Goal: Transaction & Acquisition: Purchase product/service

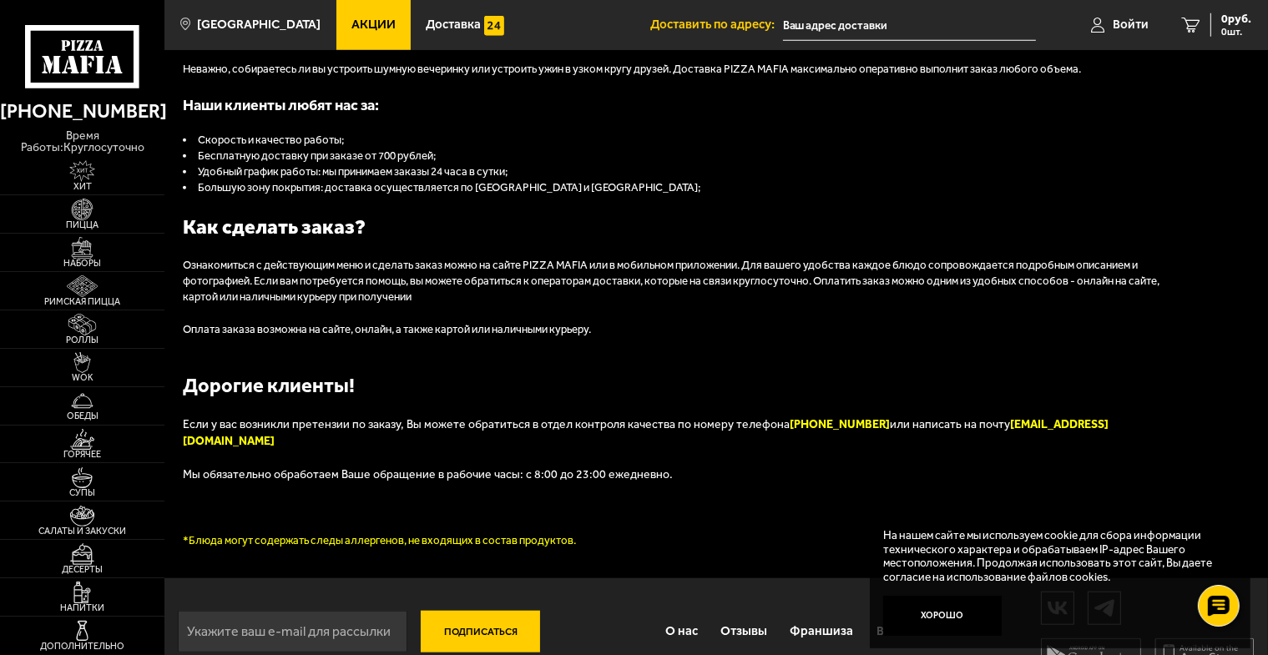
scroll to position [1619, 0]
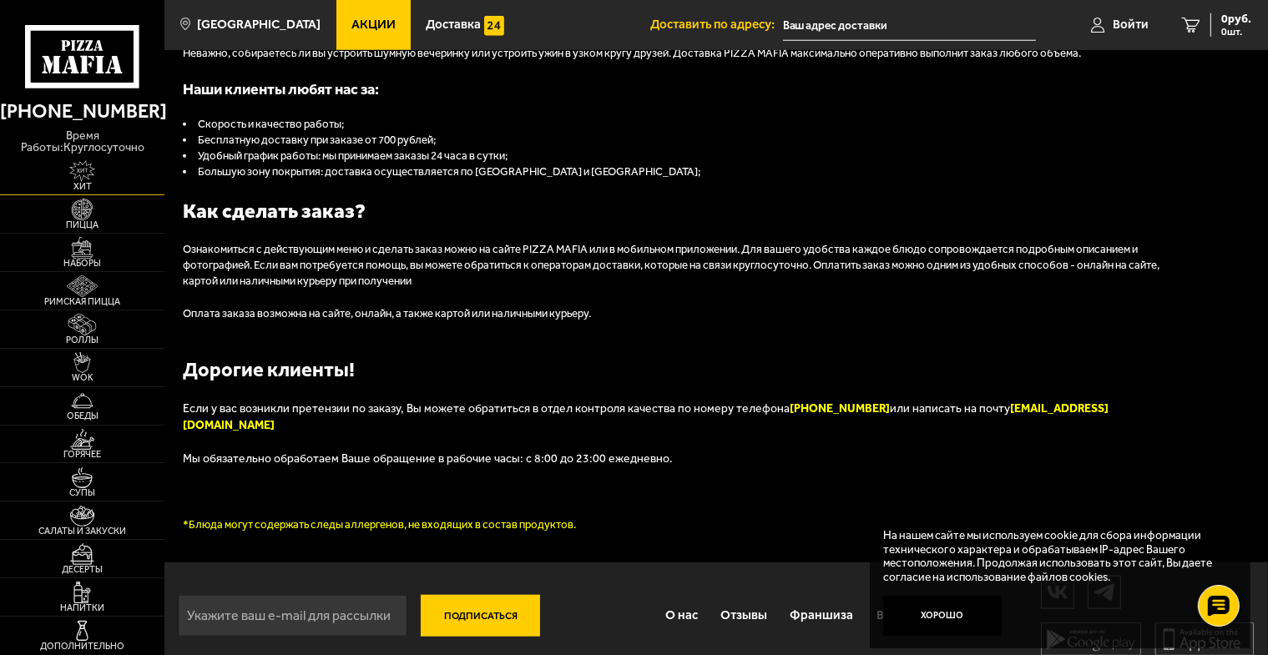
click at [80, 161] on img at bounding box center [82, 171] width 51 height 22
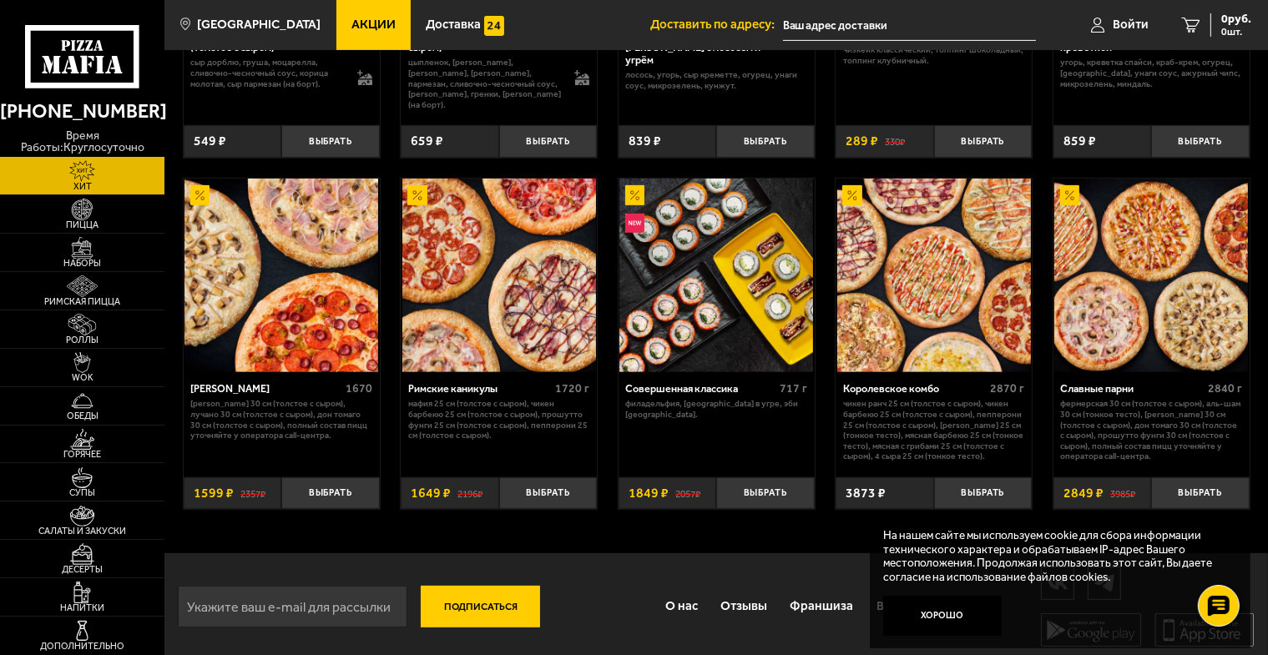
scroll to position [688, 0]
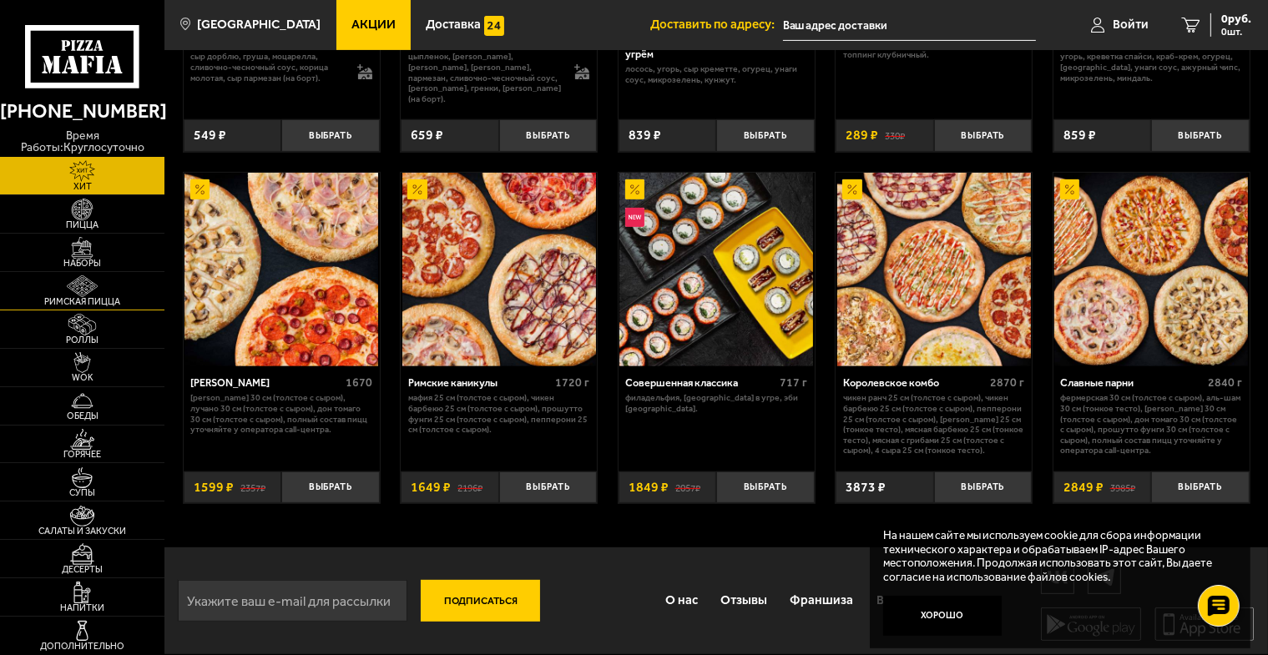
click at [82, 285] on img at bounding box center [82, 286] width 51 height 22
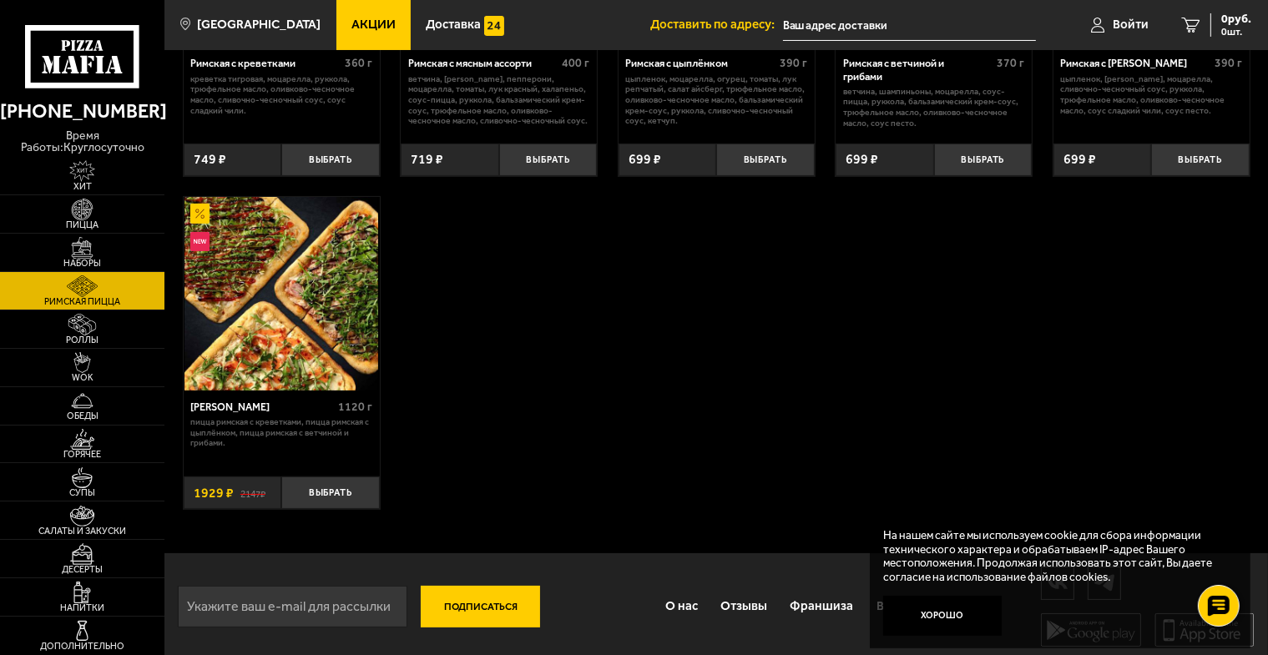
scroll to position [291, 0]
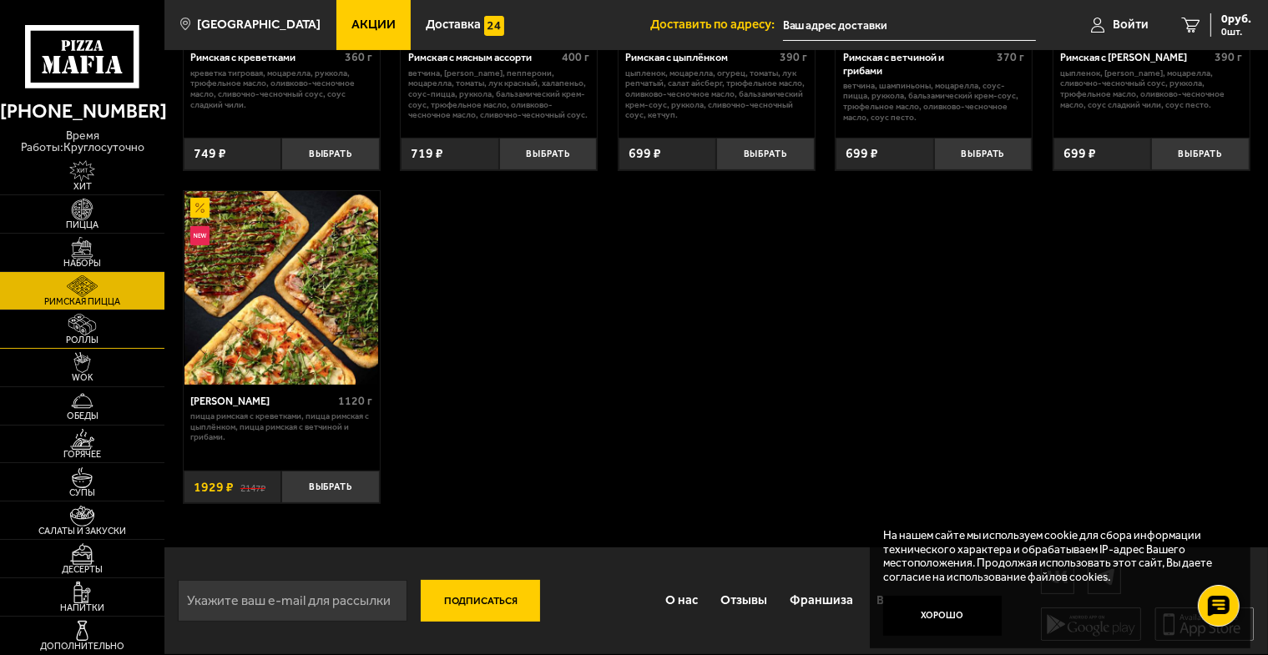
click at [84, 324] on img at bounding box center [82, 325] width 51 height 22
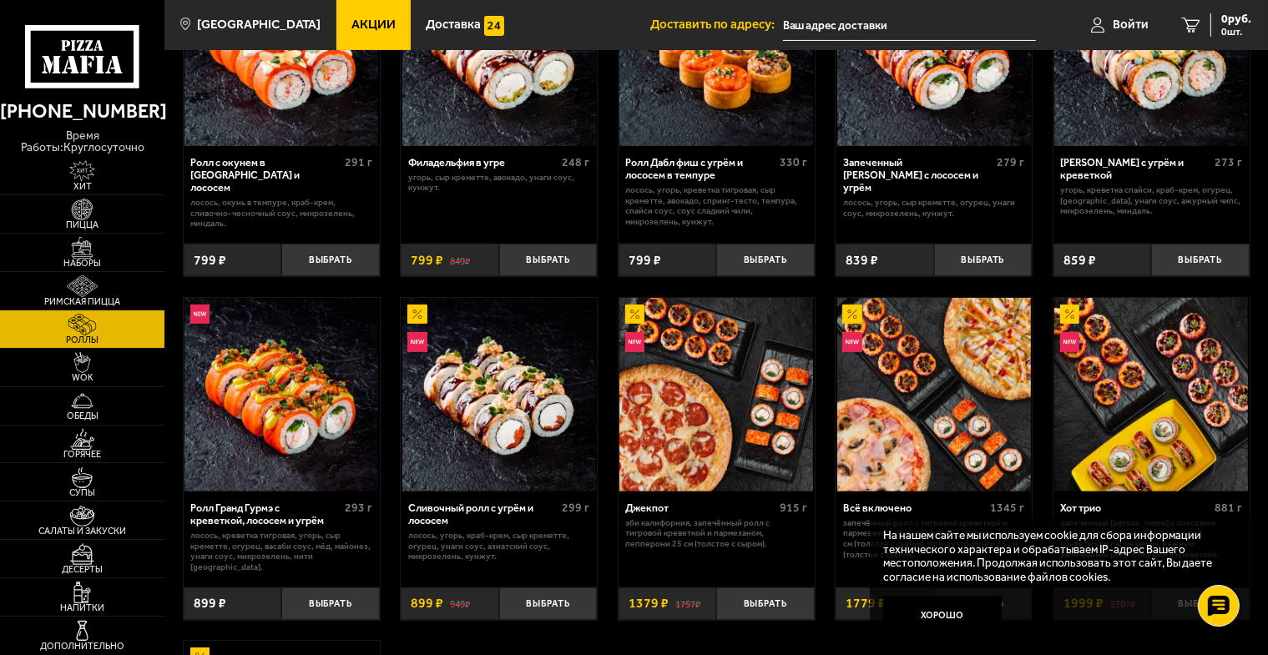
scroll to position [584, 0]
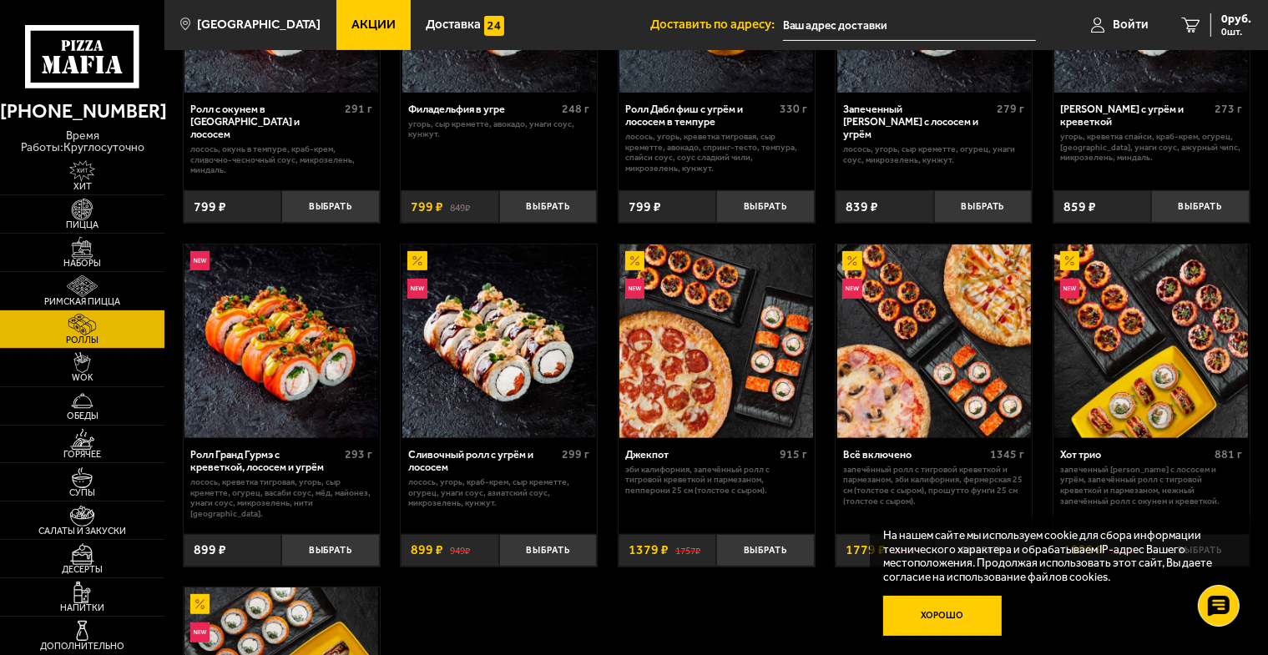
click at [959, 618] on button "Хорошо" at bounding box center [942, 615] width 119 height 39
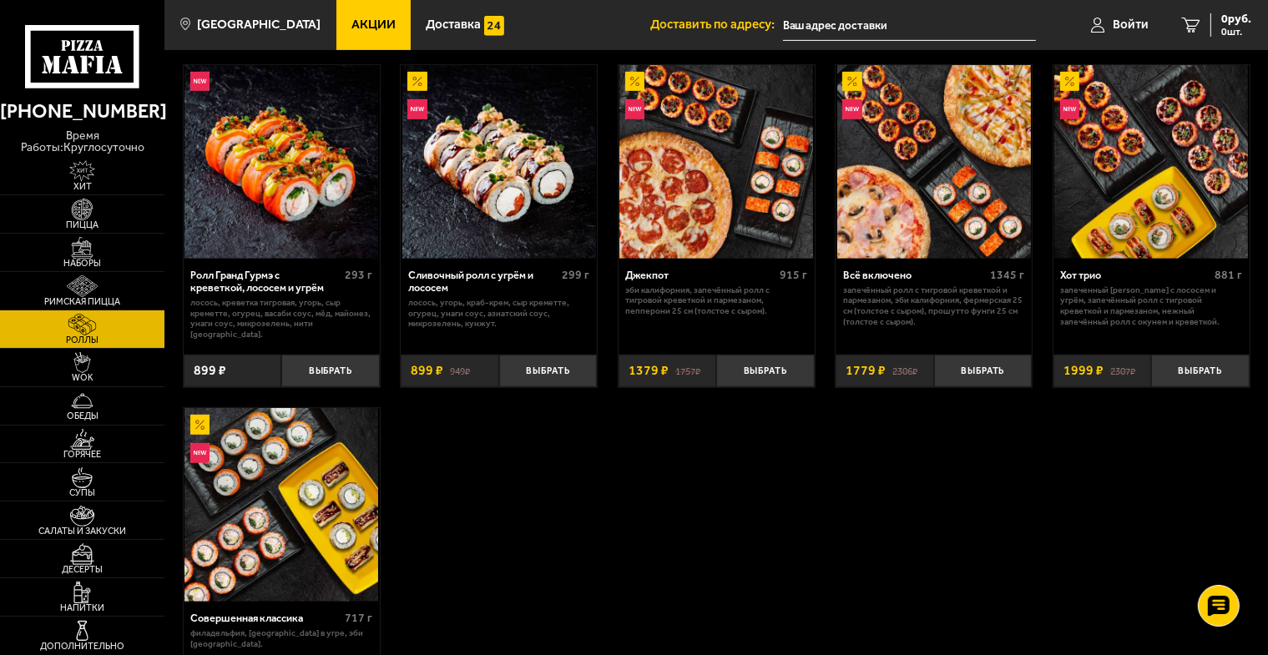
scroll to position [835, 0]
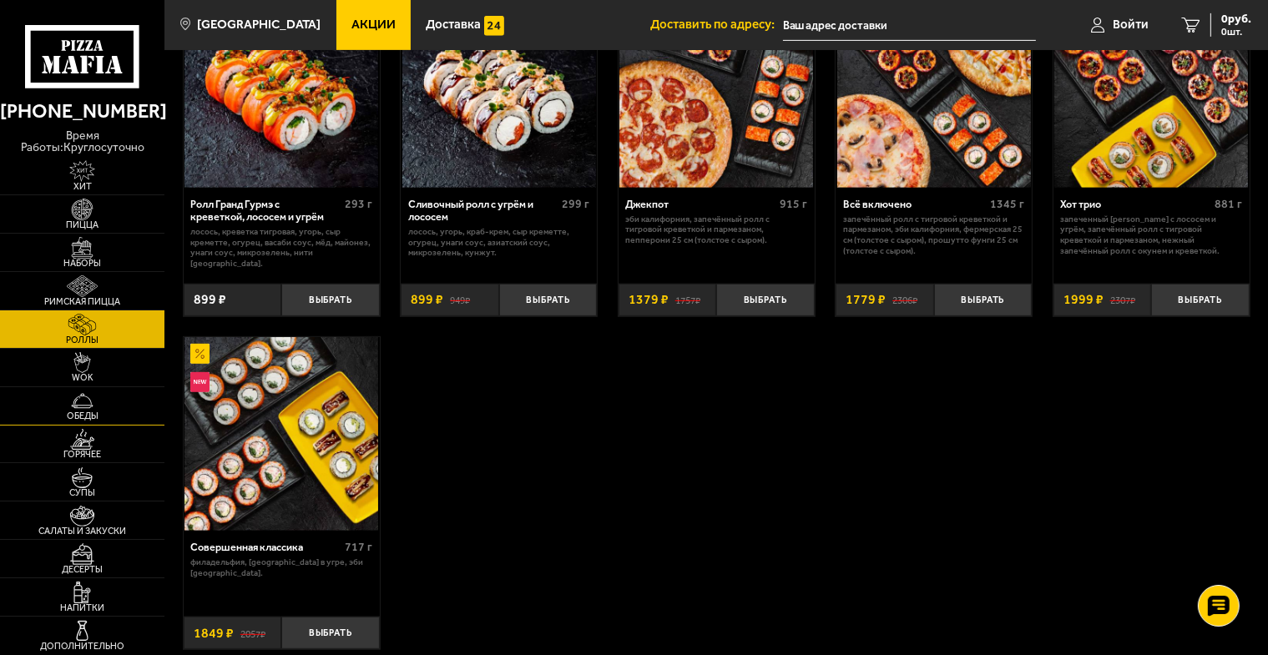
click at [91, 394] on img at bounding box center [82, 402] width 51 height 22
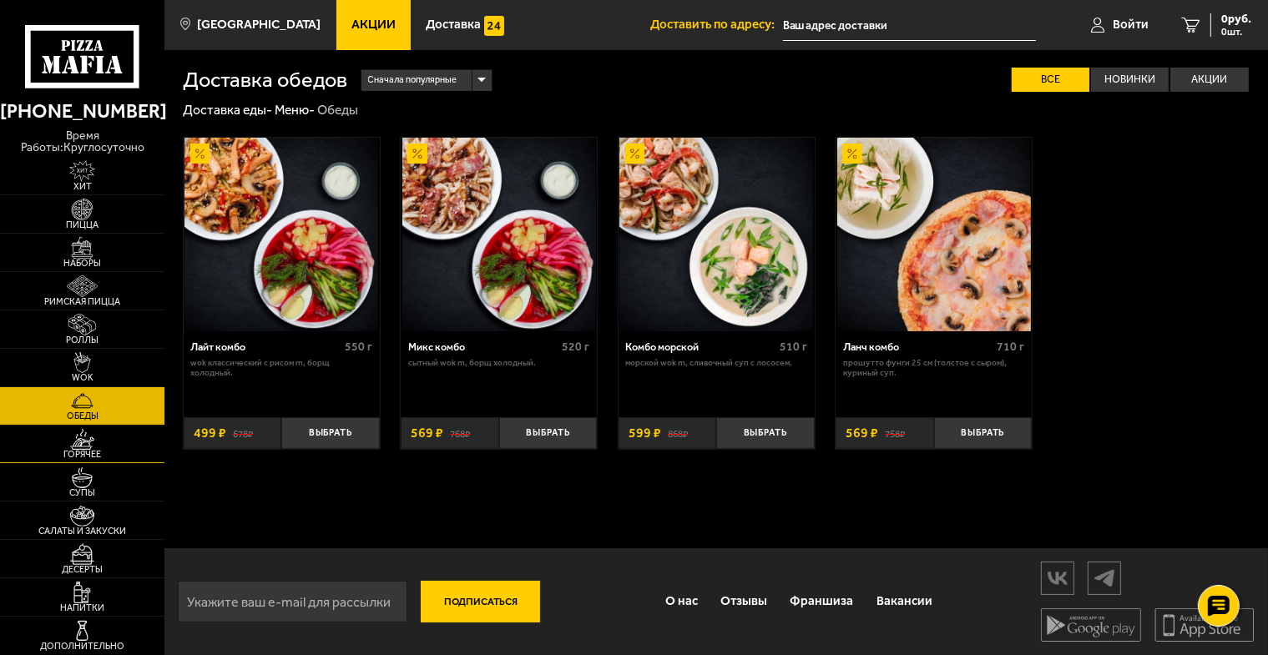
click at [107, 435] on img at bounding box center [82, 440] width 51 height 22
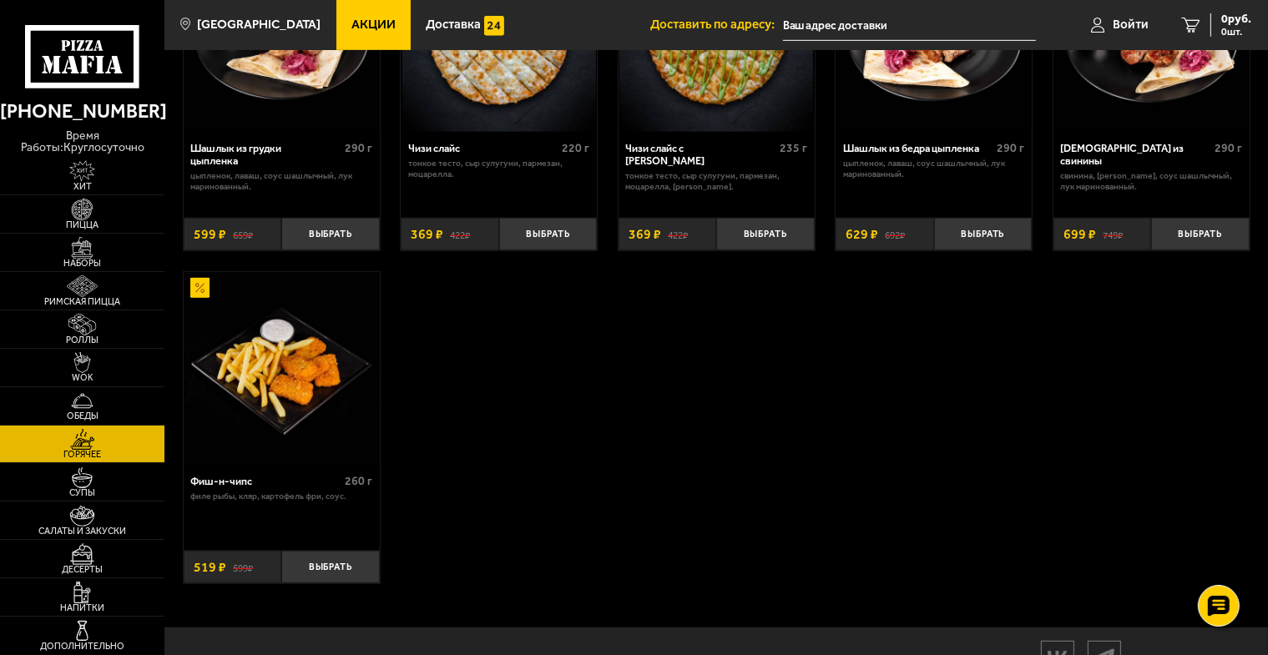
scroll to position [1053, 0]
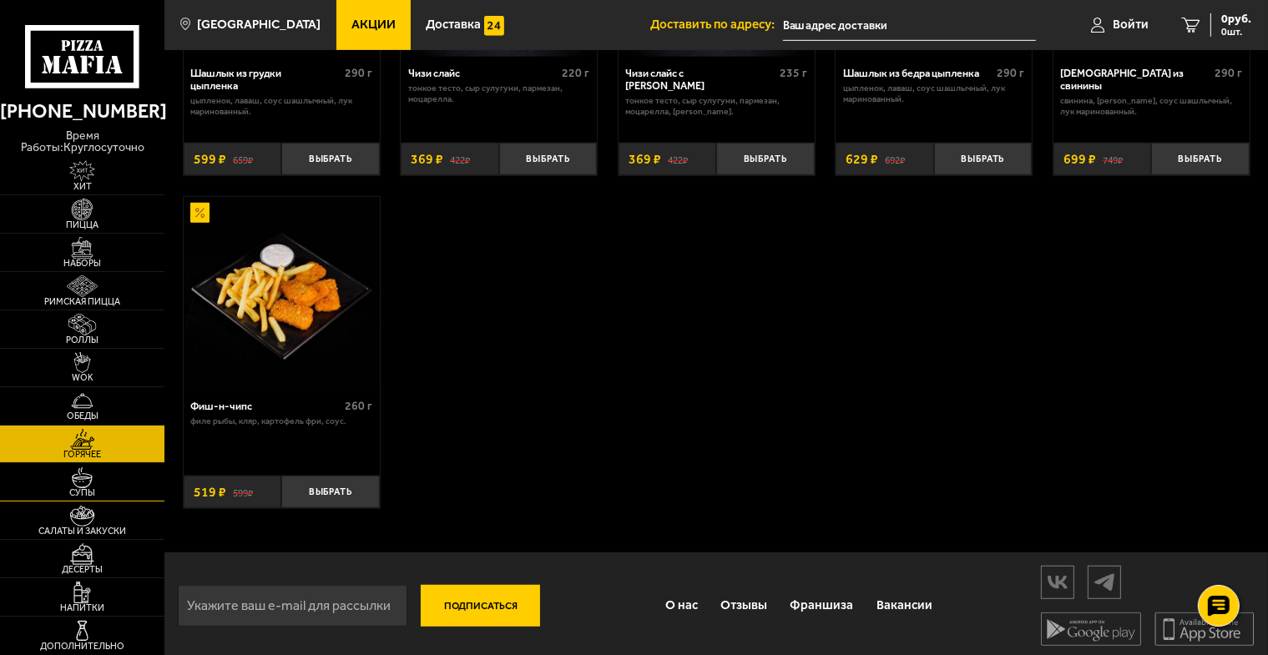
click at [113, 477] on link "Супы" at bounding box center [82, 482] width 164 height 38
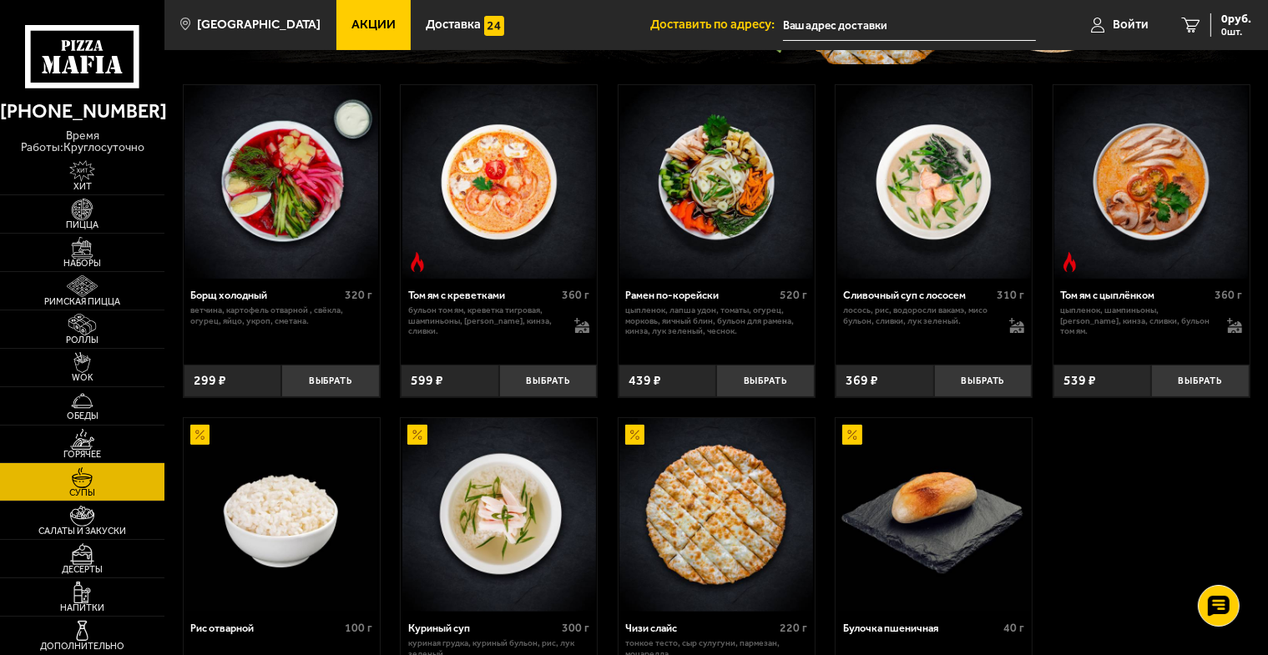
scroll to position [250, 0]
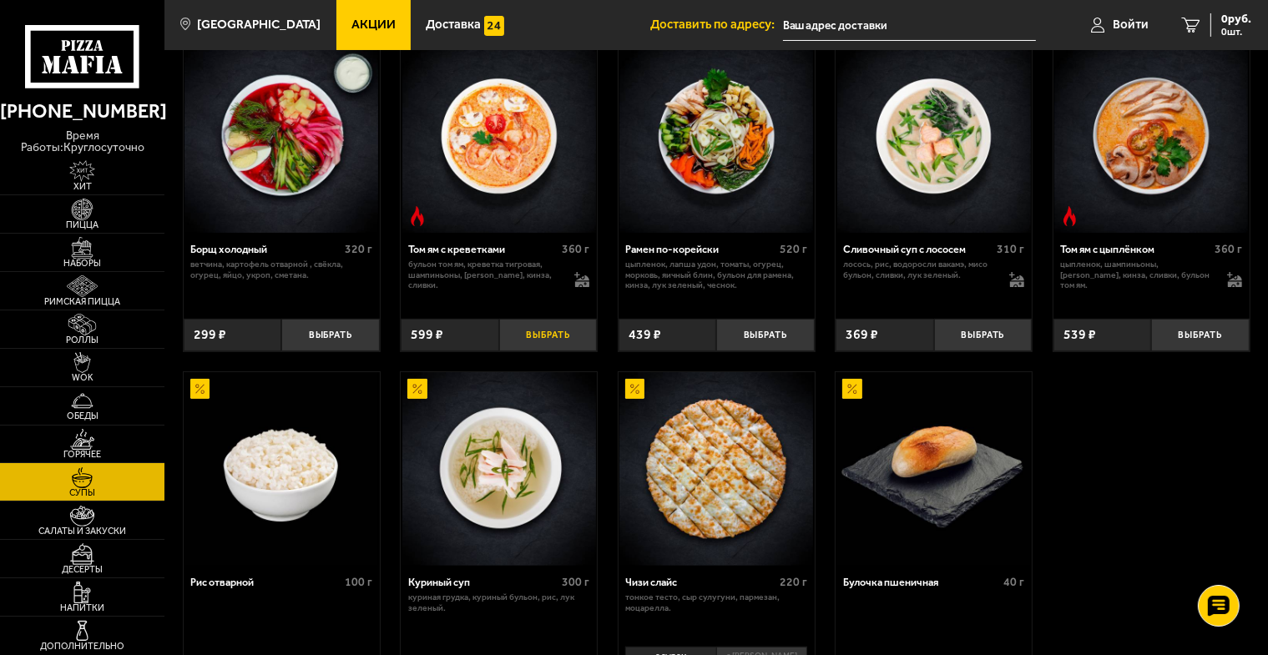
click at [536, 336] on button "Выбрать" at bounding box center [548, 335] width 98 height 33
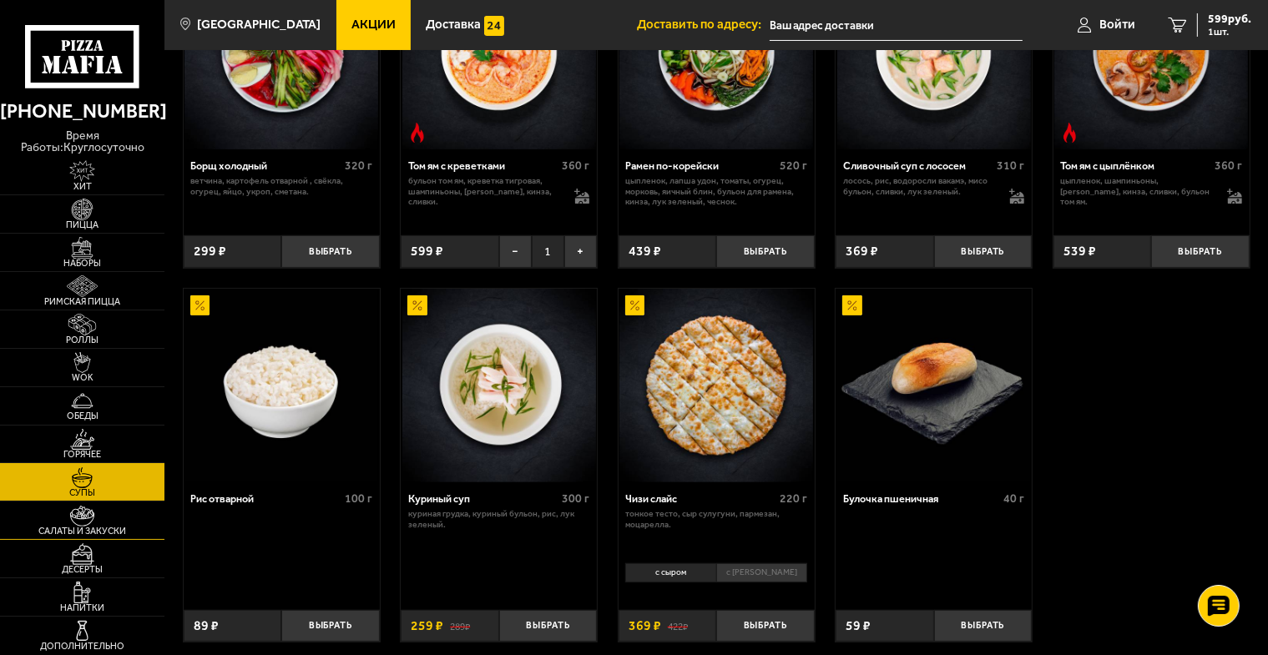
click at [88, 514] on img at bounding box center [82, 517] width 51 height 22
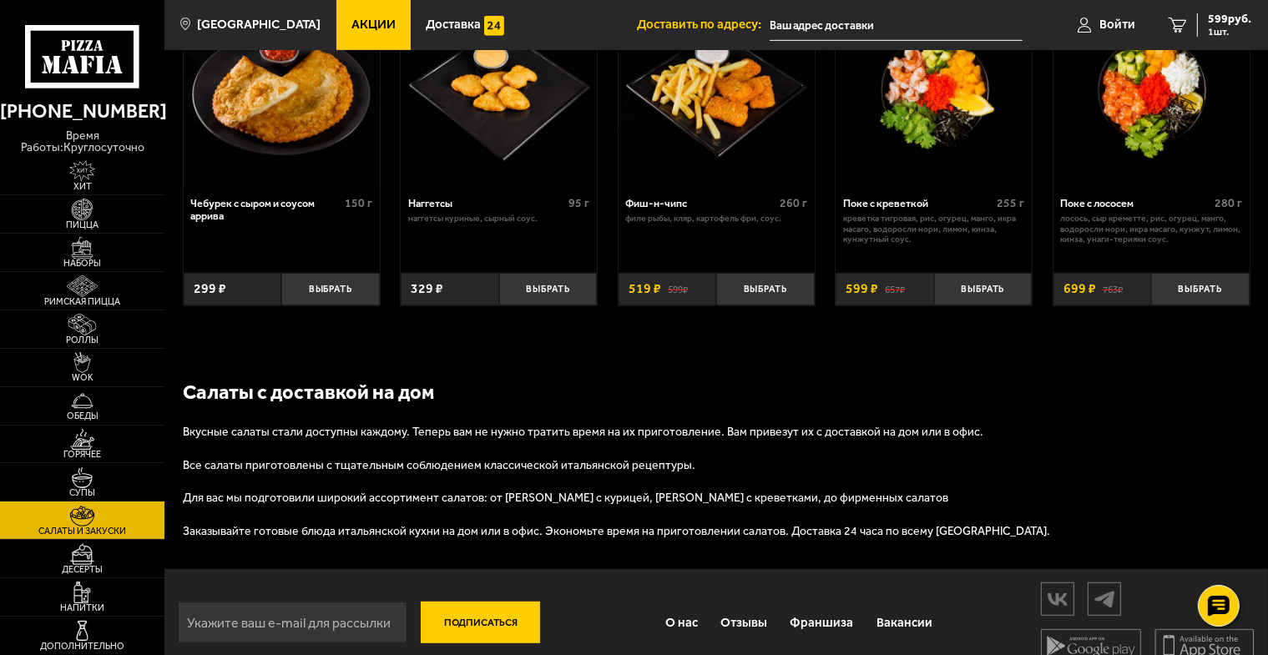
scroll to position [918, 0]
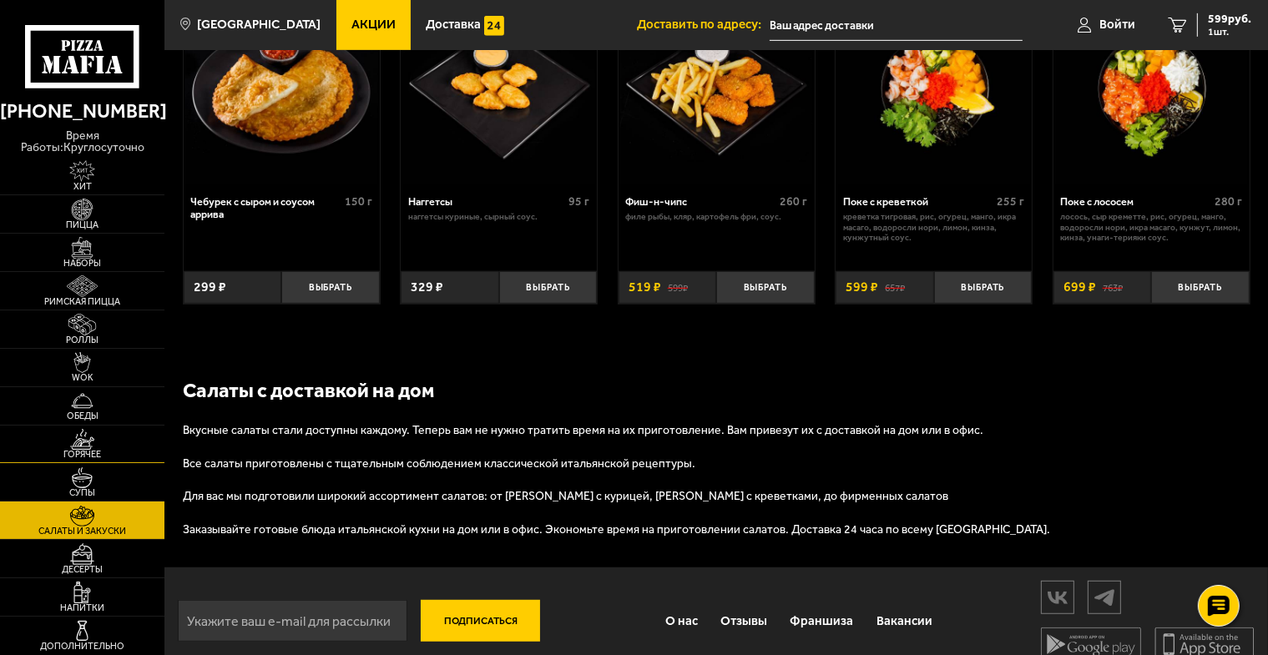
click at [86, 450] on span "Горячее" at bounding box center [82, 454] width 164 height 9
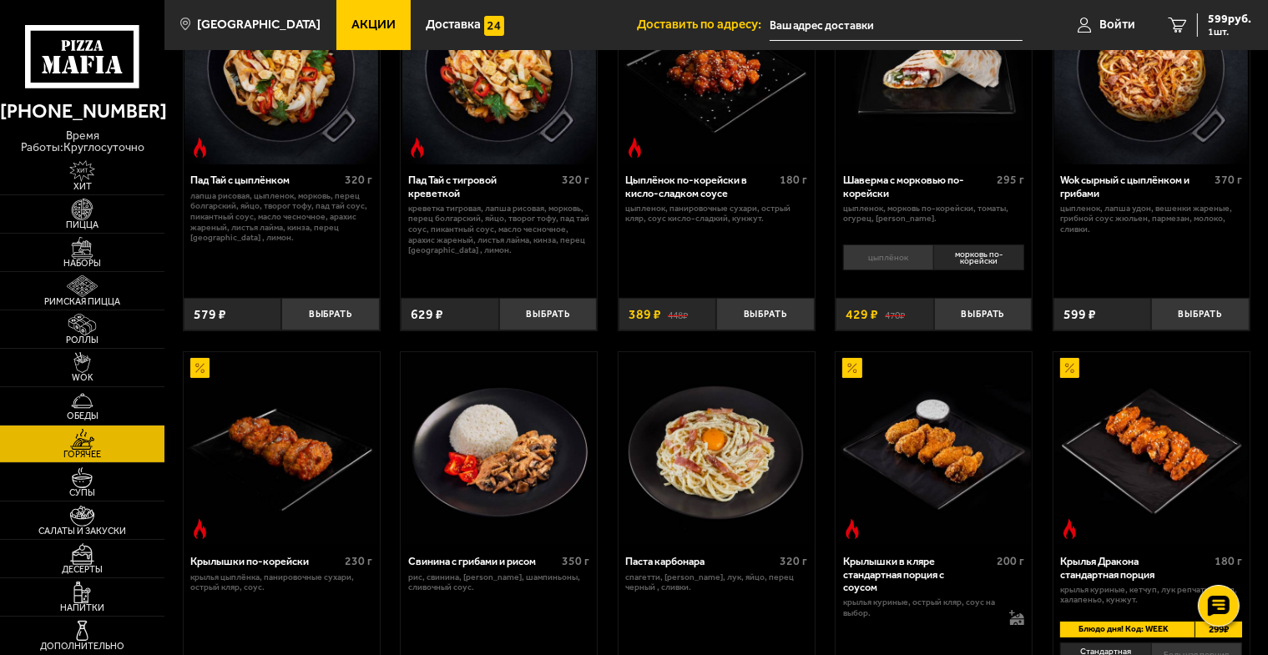
scroll to position [83, 0]
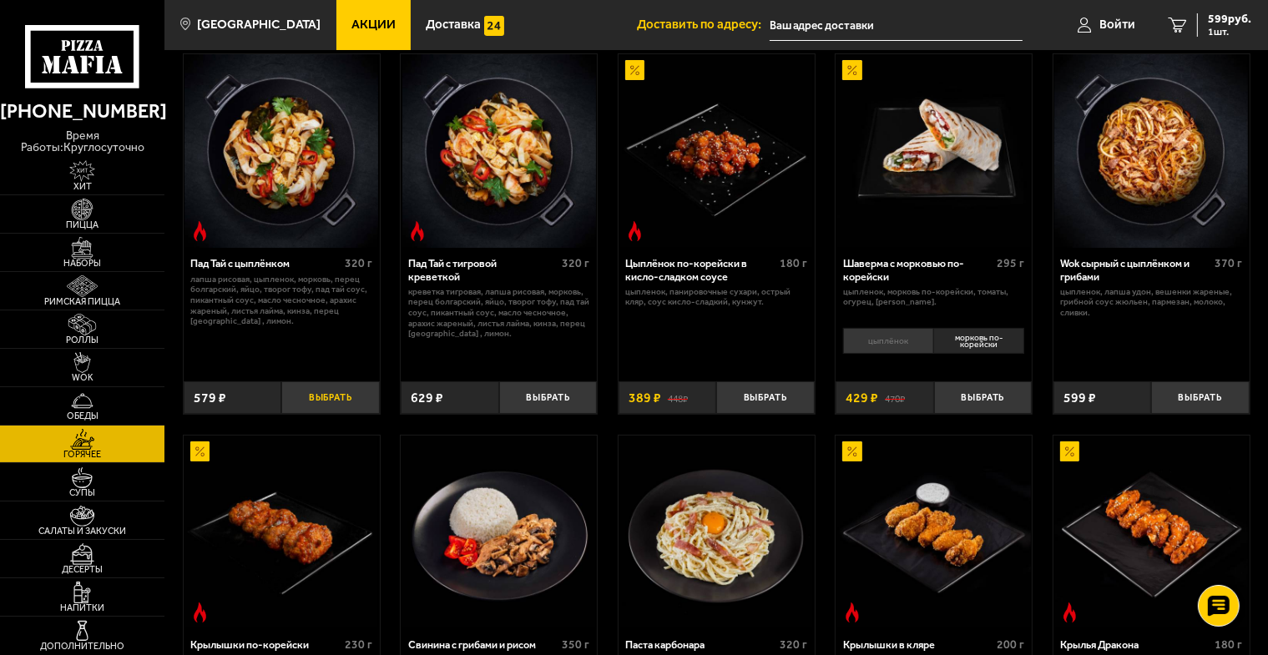
click at [343, 398] on button "Выбрать" at bounding box center [330, 397] width 98 height 33
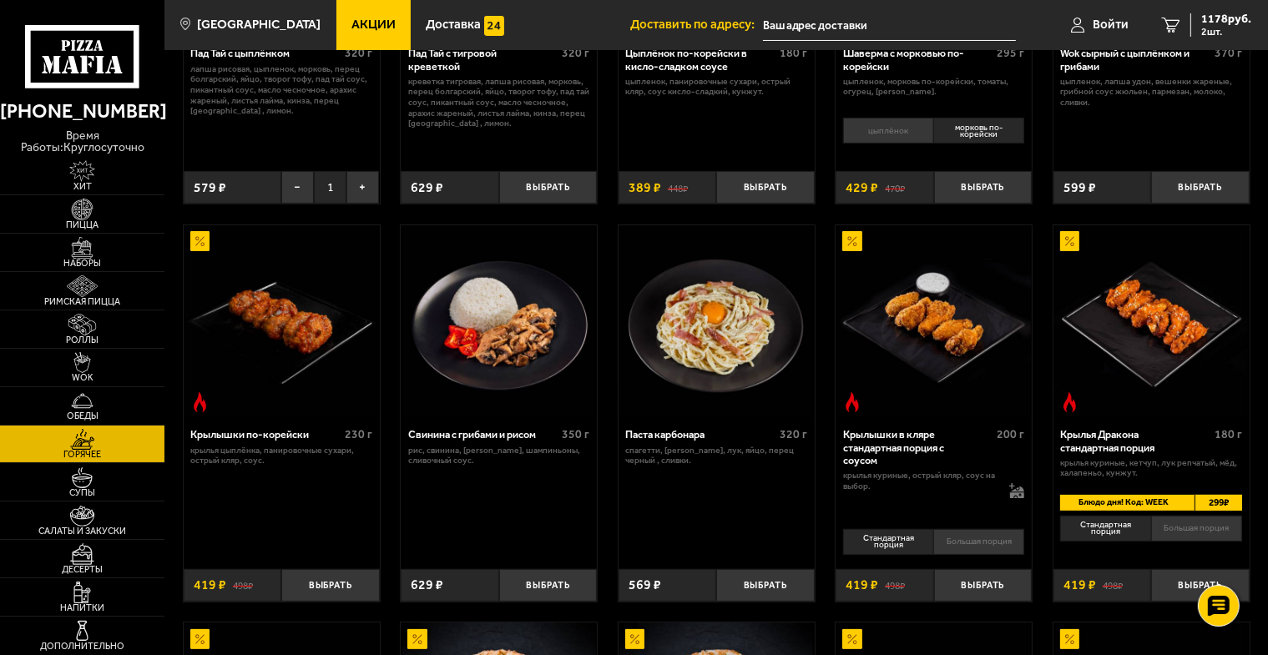
scroll to position [334, 0]
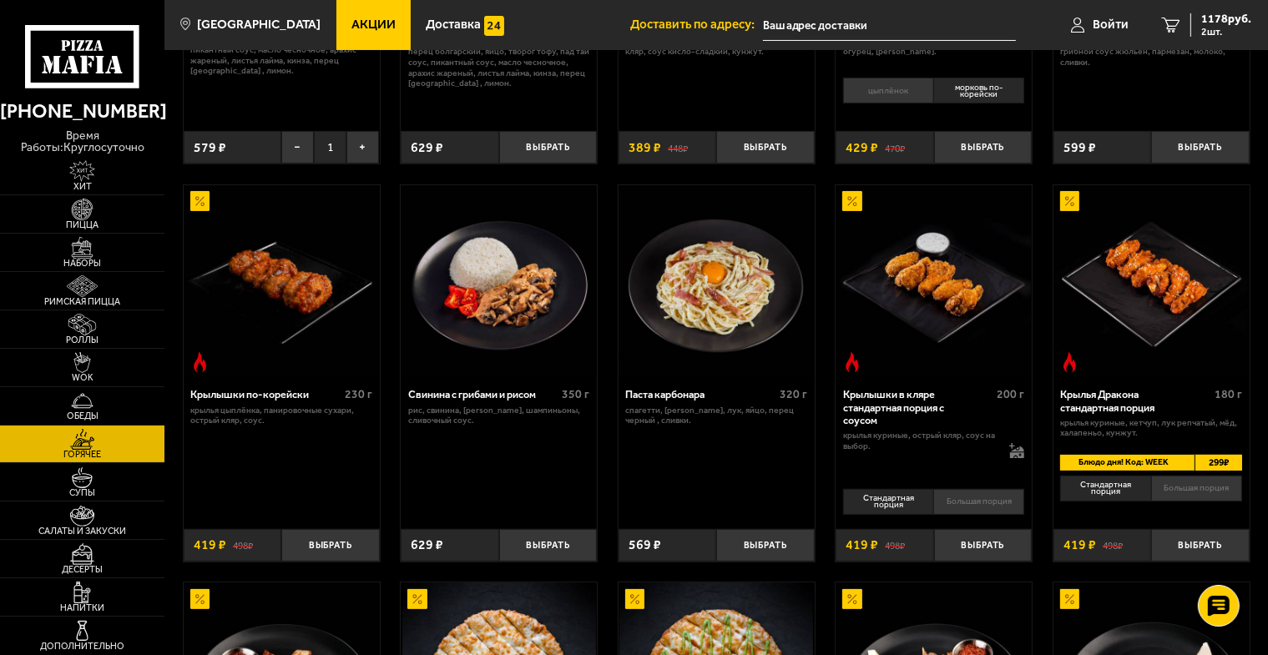
click at [1195, 486] on li "Большая порция" at bounding box center [1196, 489] width 91 height 26
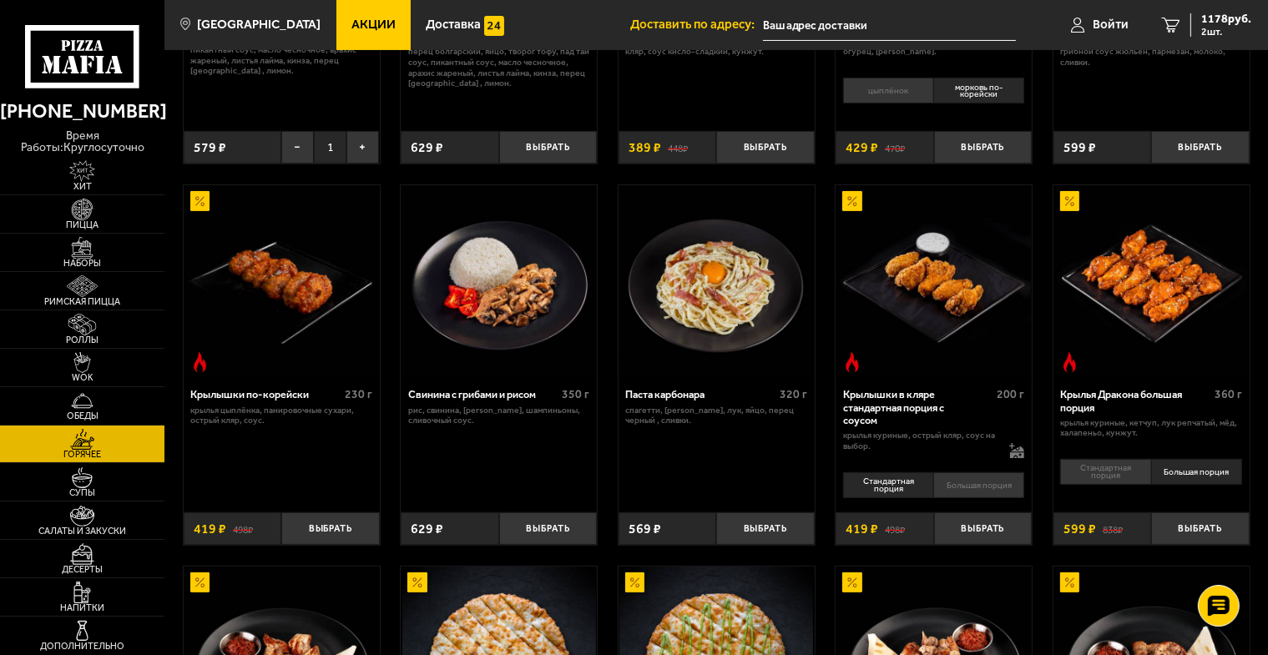
click at [1111, 471] on li "Стандартная порция" at bounding box center [1105, 472] width 90 height 26
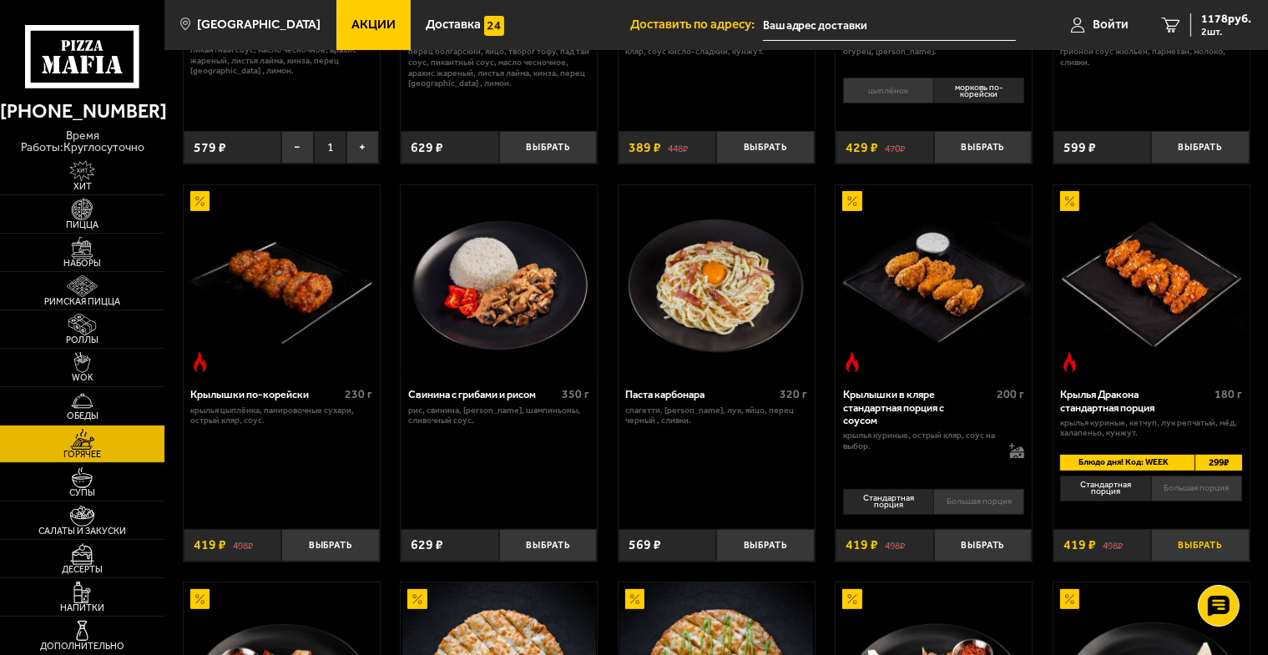
click at [1202, 538] on button "Выбрать" at bounding box center [1200, 545] width 98 height 33
click at [1212, 28] on span "3 шт." at bounding box center [1226, 32] width 50 height 10
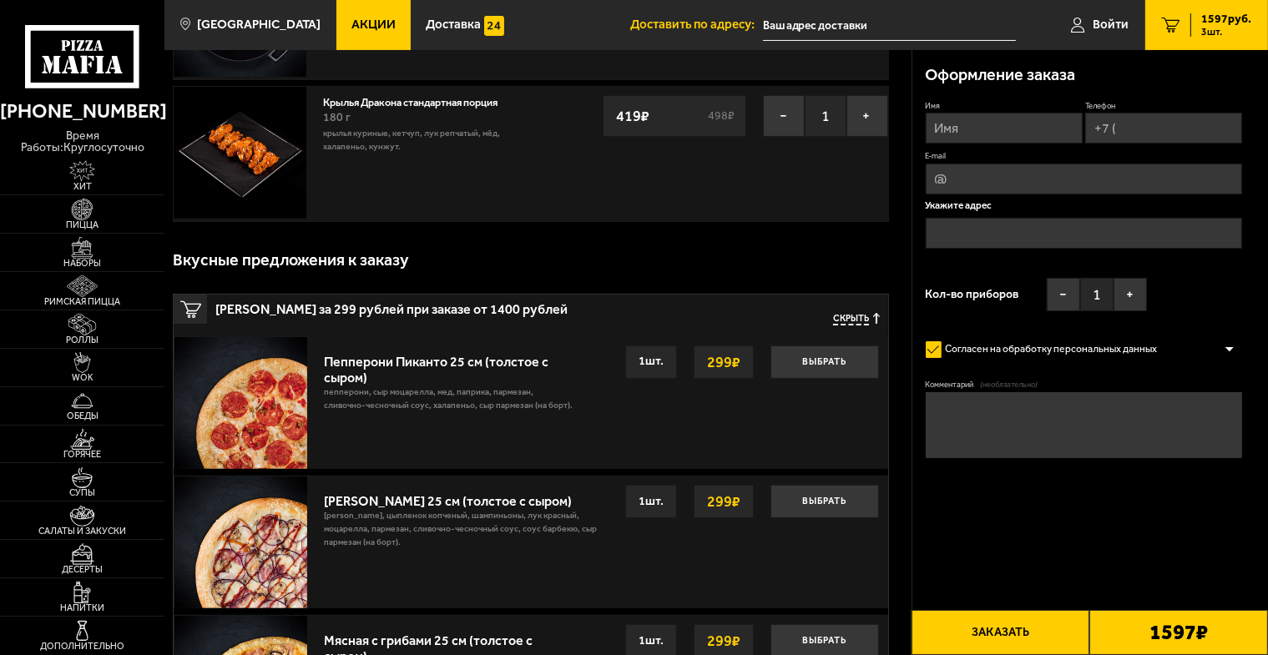
scroll to position [334, 0]
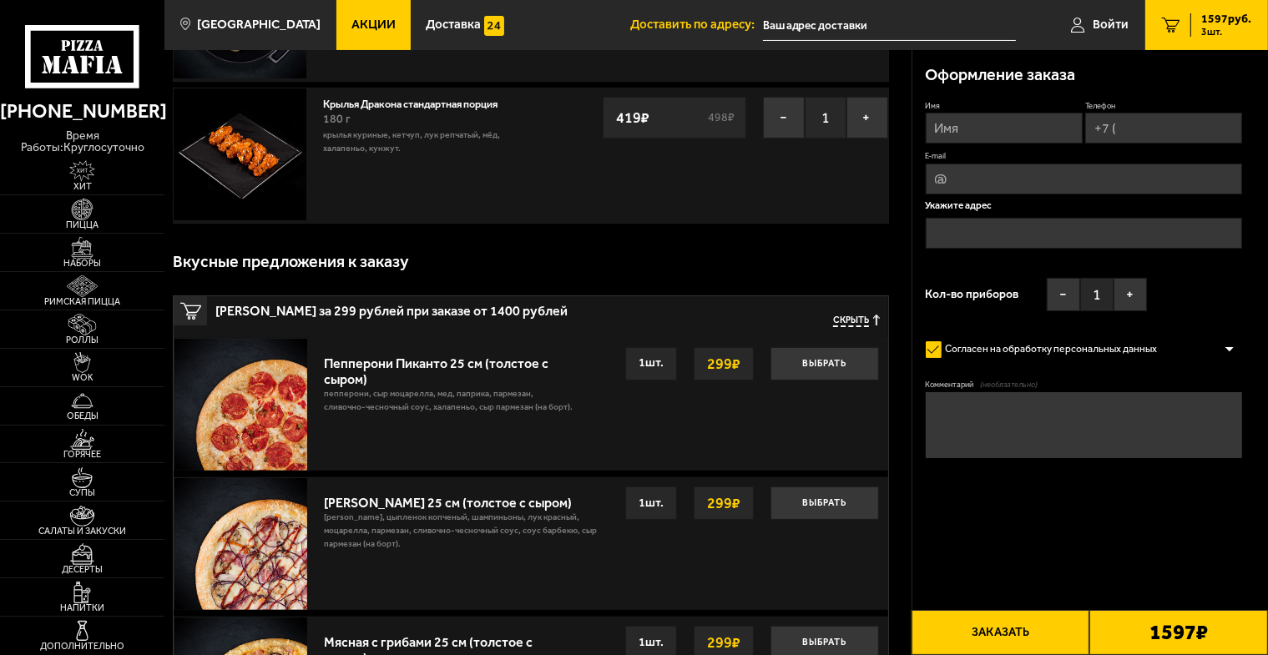
click at [985, 134] on input "Имя" at bounding box center [1004, 128] width 157 height 31
type input "александр"
click at [1174, 124] on input "Телефон" at bounding box center [1163, 128] width 157 height 31
type input "+7 (968) 181-86-17"
click at [1072, 236] on input "text" at bounding box center [1084, 234] width 317 height 31
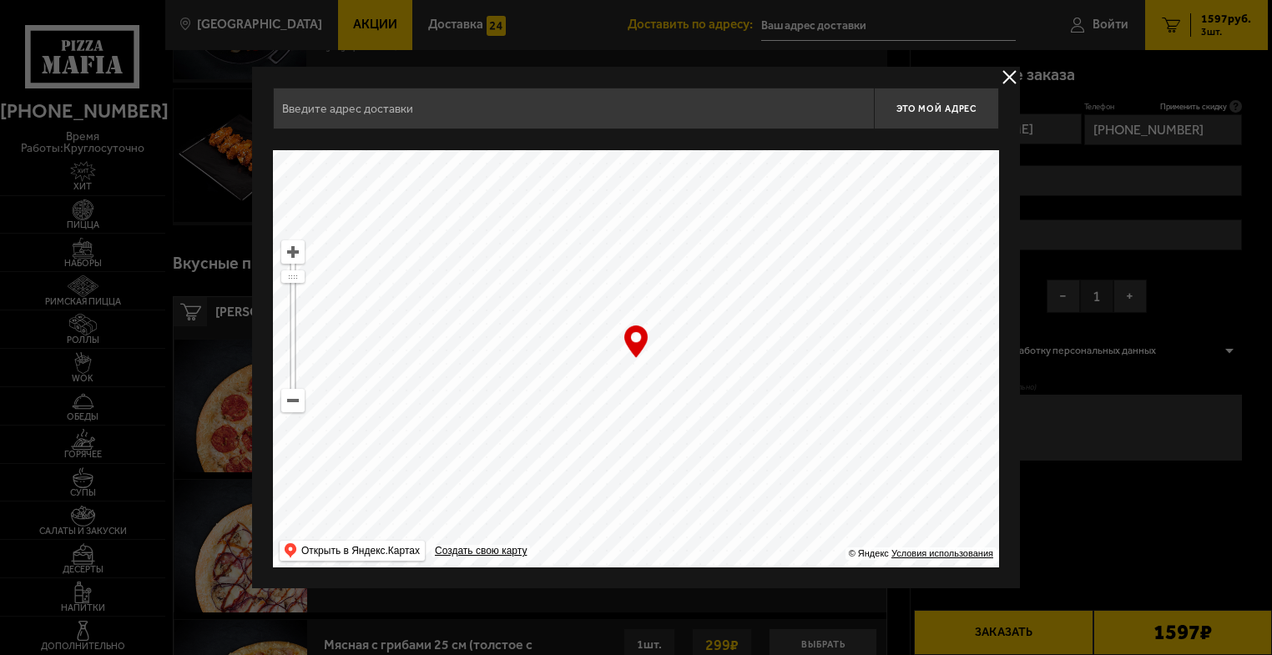
click at [577, 114] on input "text" at bounding box center [573, 109] width 601 height 42
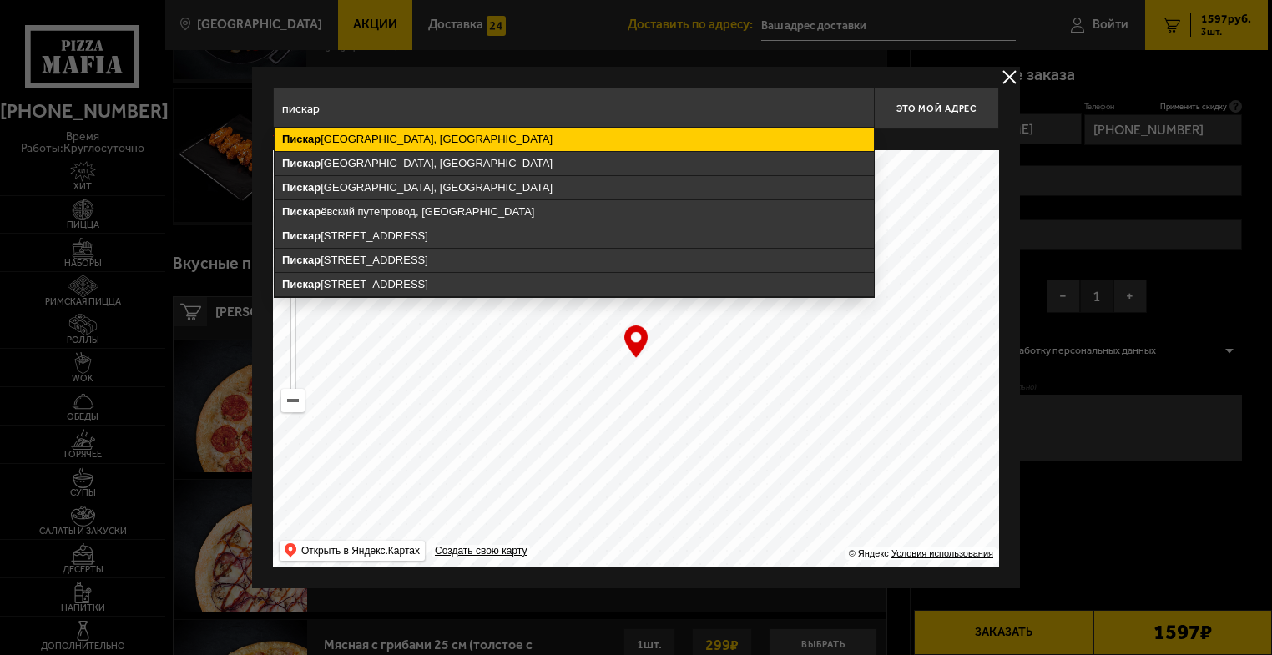
click at [534, 134] on ymaps "Пискар ёвский проспект, Санкт-Петербург" at bounding box center [574, 139] width 599 height 23
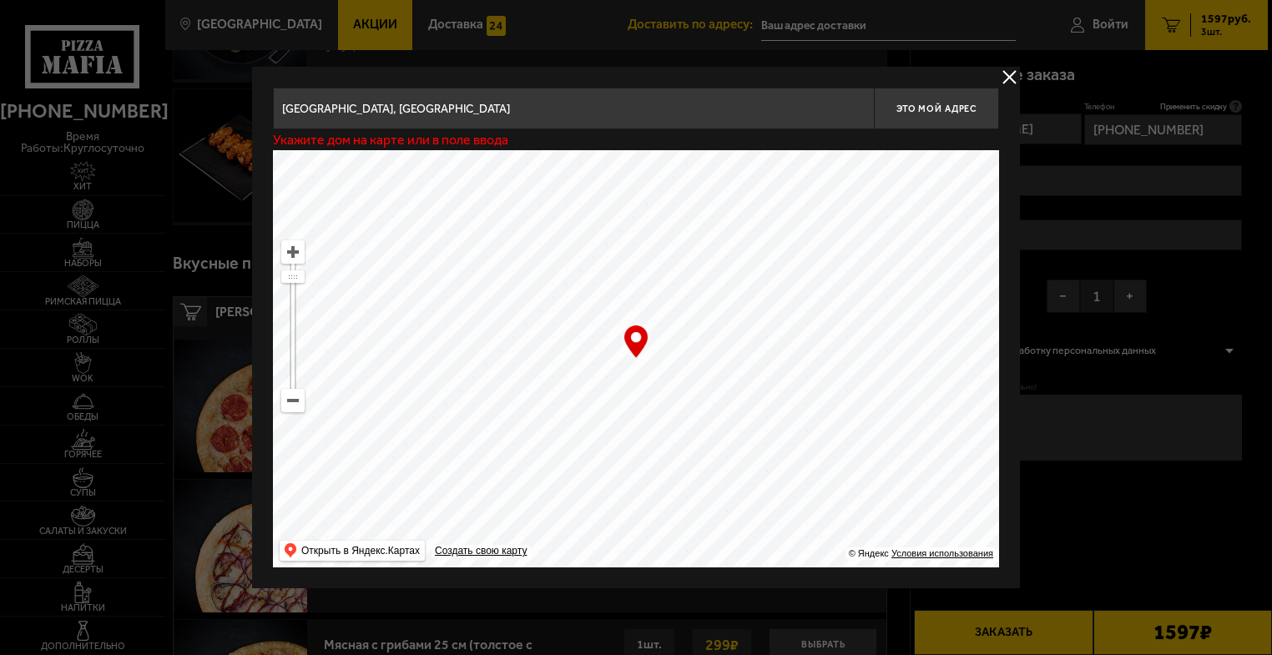
click at [536, 112] on input "Санкт-Петербург, Пискарёвский проспект" at bounding box center [573, 109] width 601 height 42
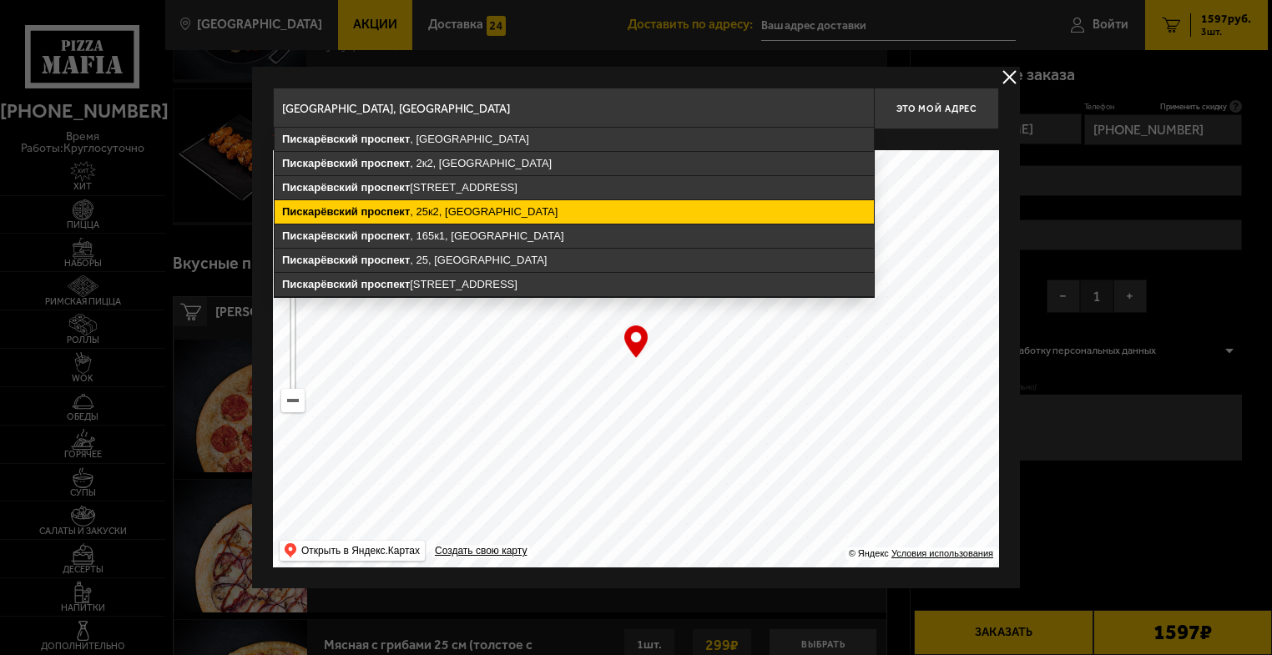
click at [528, 210] on ymaps "Пискарёвский проспект , 25к2, Санкт-Петербург" at bounding box center [574, 211] width 599 height 23
type input "Санкт-Петербург, Пискарёвский проспект, 25к2"
type input "Пискарёвский проспект, 25к2"
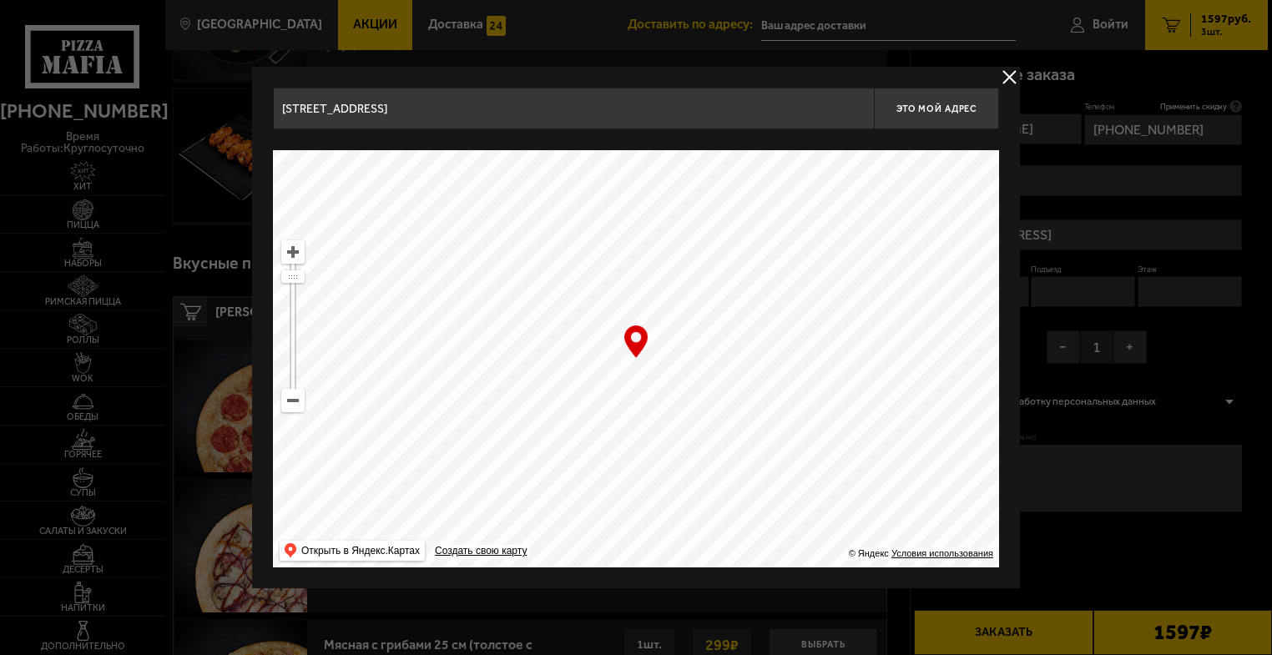
drag, startPoint x: 711, startPoint y: 306, endPoint x: 619, endPoint y: 246, distance: 109.7
click at [619, 246] on ymaps at bounding box center [636, 358] width 726 height 417
click at [576, 111] on input "Пискарёвский проспект, 25к2" at bounding box center [573, 109] width 601 height 42
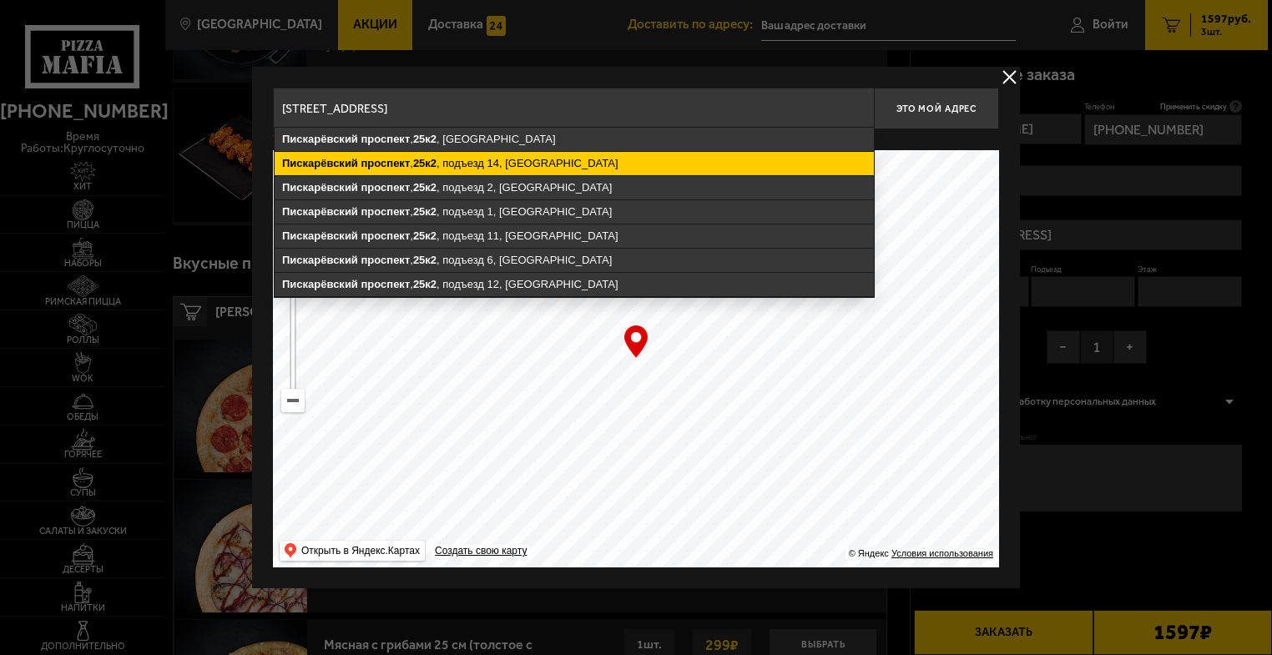
click at [549, 164] on ymaps "Пискарёвский проспект , 25к2 , подъезд 14, Санкт-Петербург" at bounding box center [574, 163] width 599 height 23
type input "Санкт-Петербург, Пискарёвский проспект, 25к2, подъезд 14"
type input "[STREET_ADDRESS]"
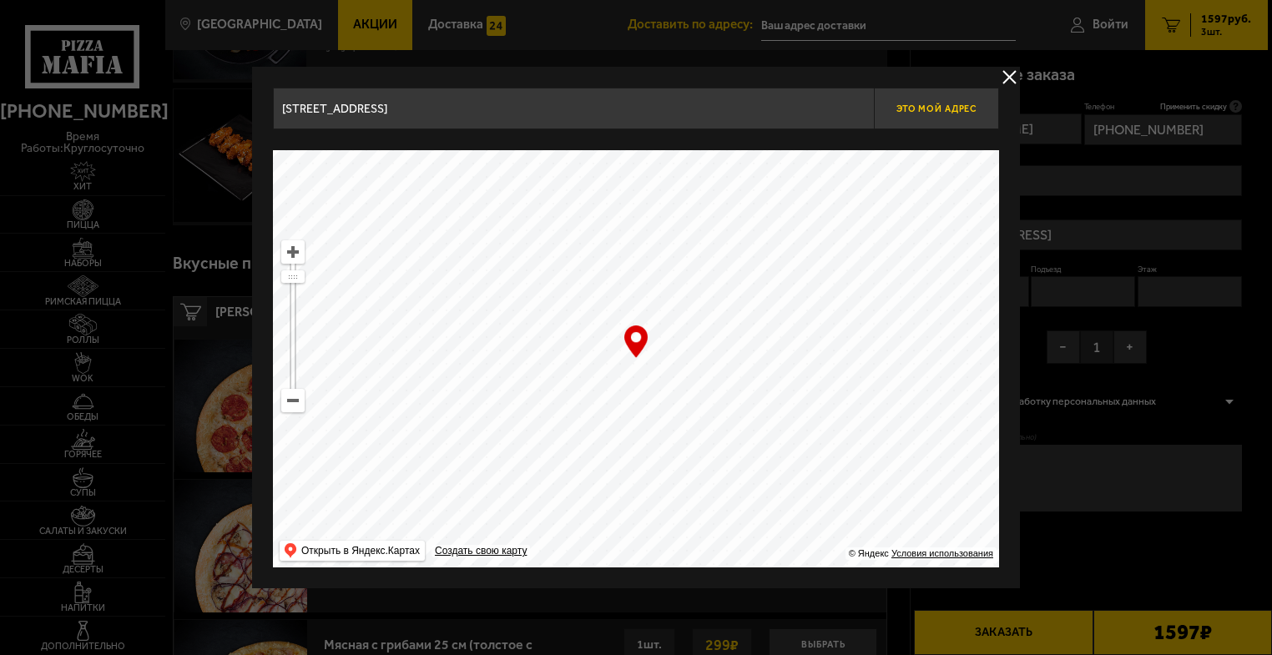
click at [936, 111] on span "Это мой адрес" at bounding box center [937, 109] width 80 height 11
type input "[STREET_ADDRESS]"
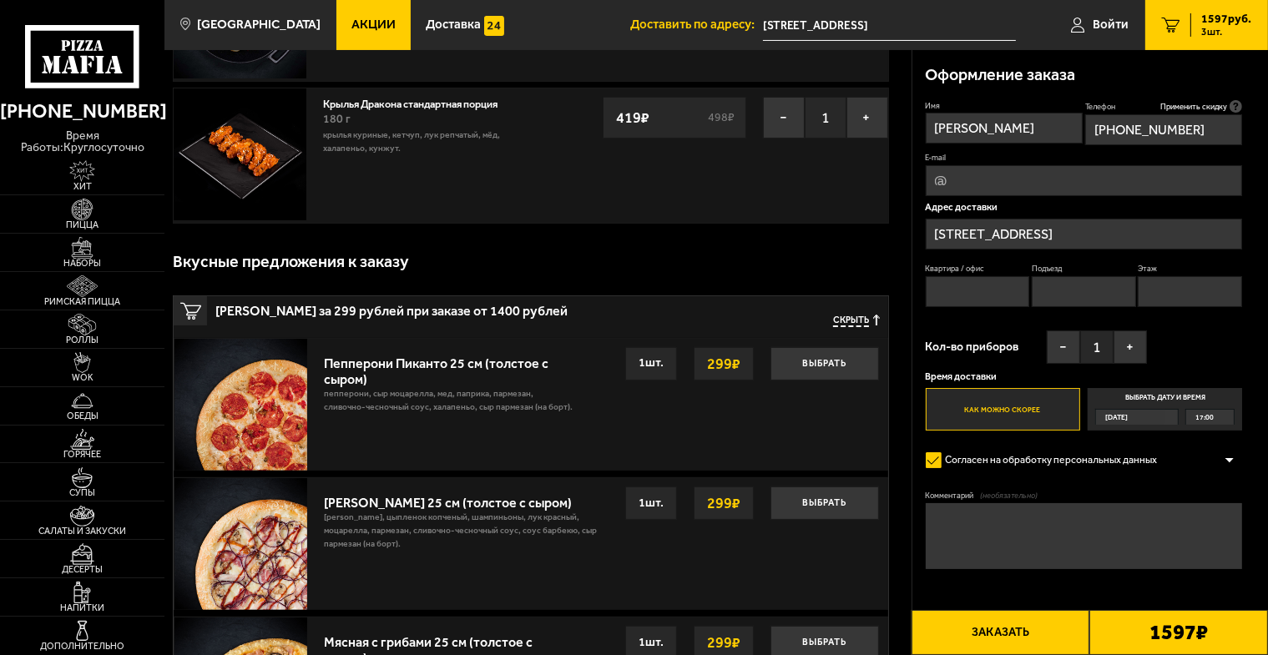
click at [965, 291] on input "Квартира / офис" at bounding box center [978, 291] width 104 height 31
type input "1766"
click at [1065, 293] on input "Подъезд" at bounding box center [1084, 291] width 104 height 31
type input "14"
click at [1170, 294] on input "Этаж" at bounding box center [1190, 291] width 104 height 31
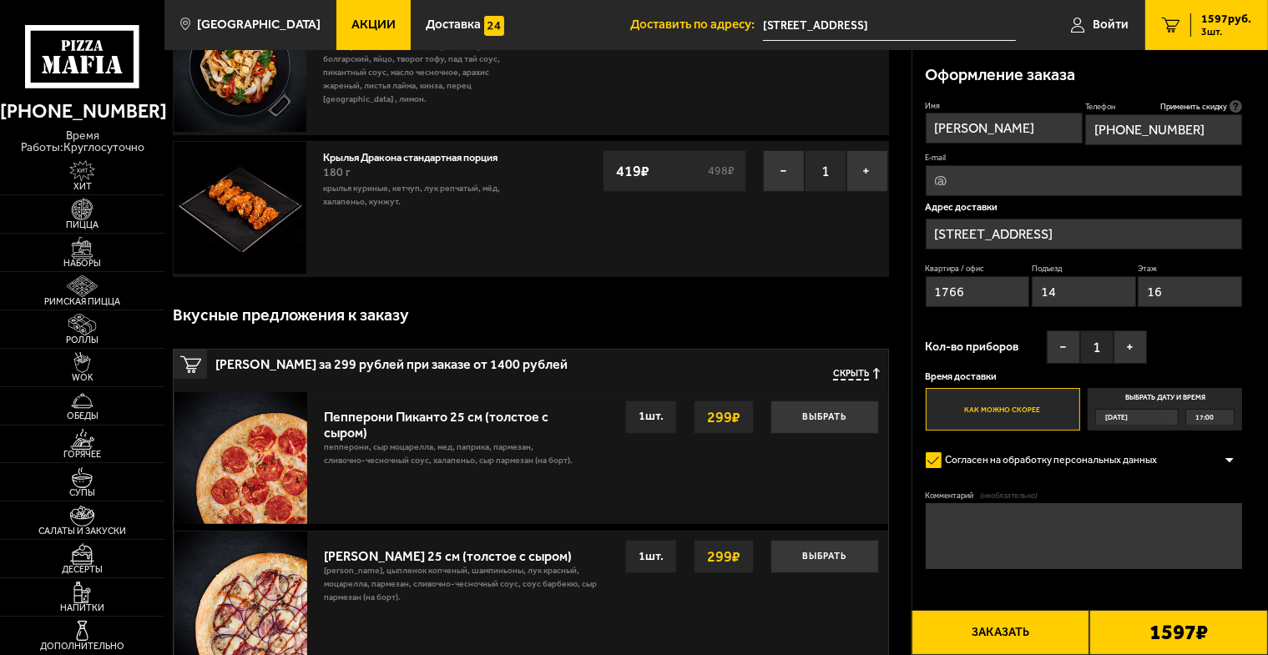
scroll to position [167, 0]
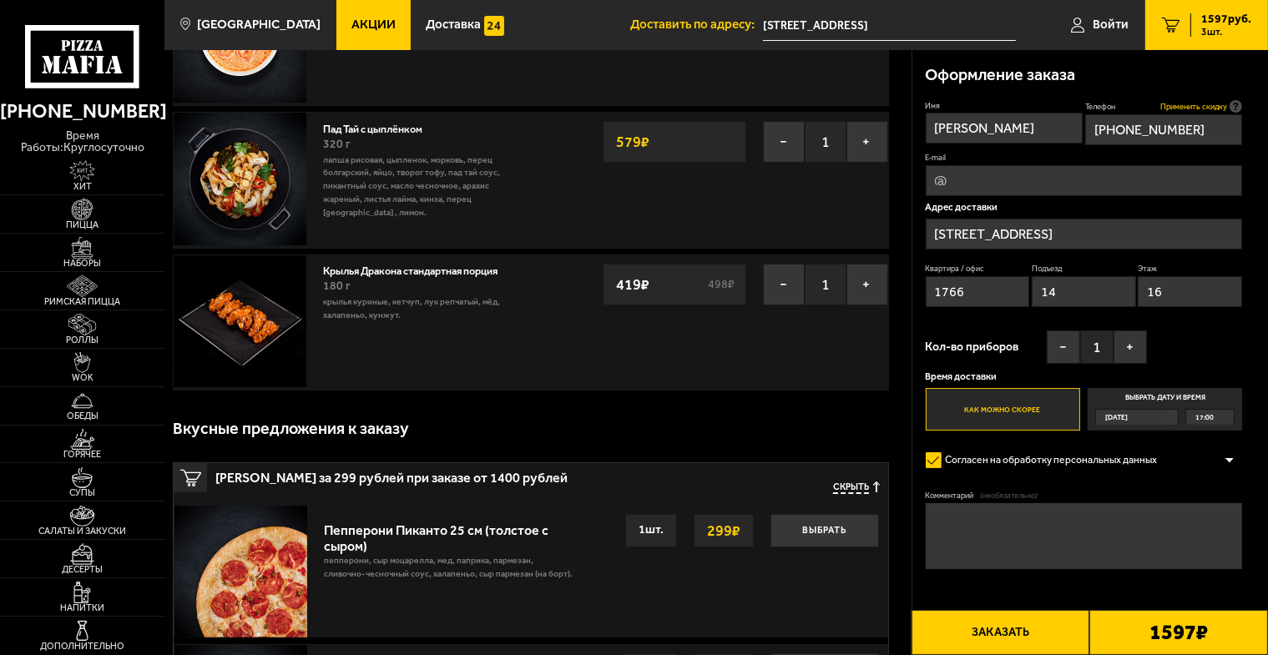
type input "16"
click at [1213, 104] on span "Применить скидку" at bounding box center [1193, 106] width 67 height 11
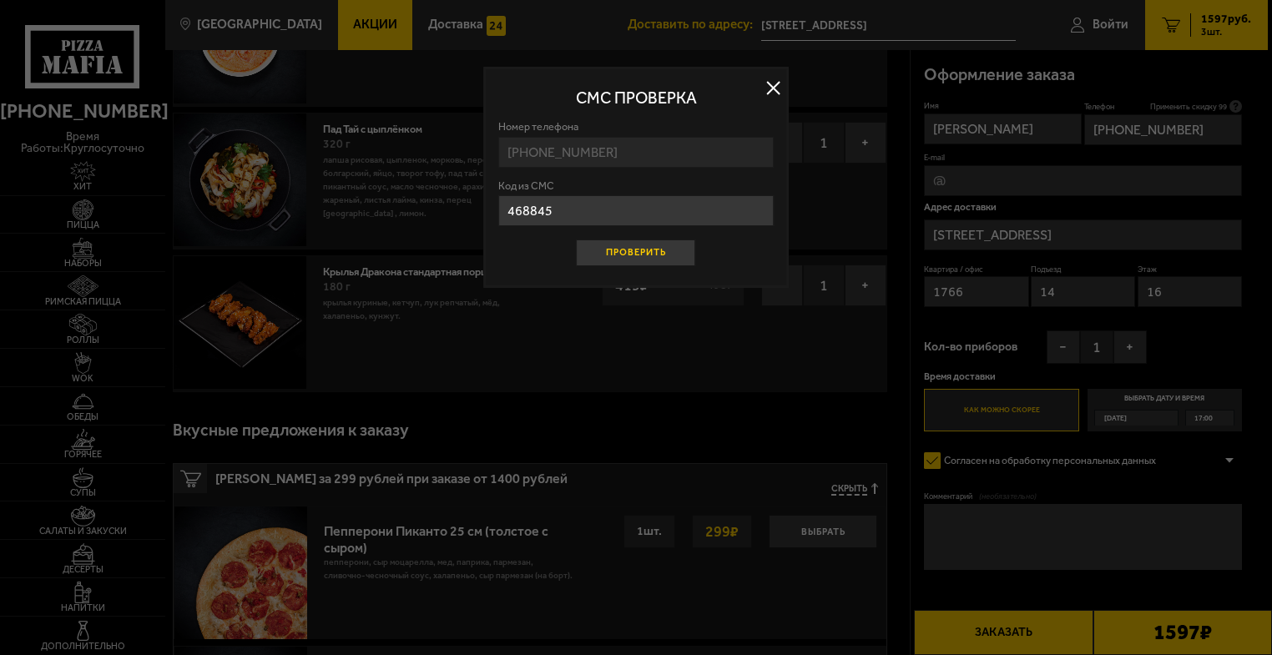
type input "468845"
click at [669, 251] on button "Проверить" at bounding box center [636, 253] width 119 height 27
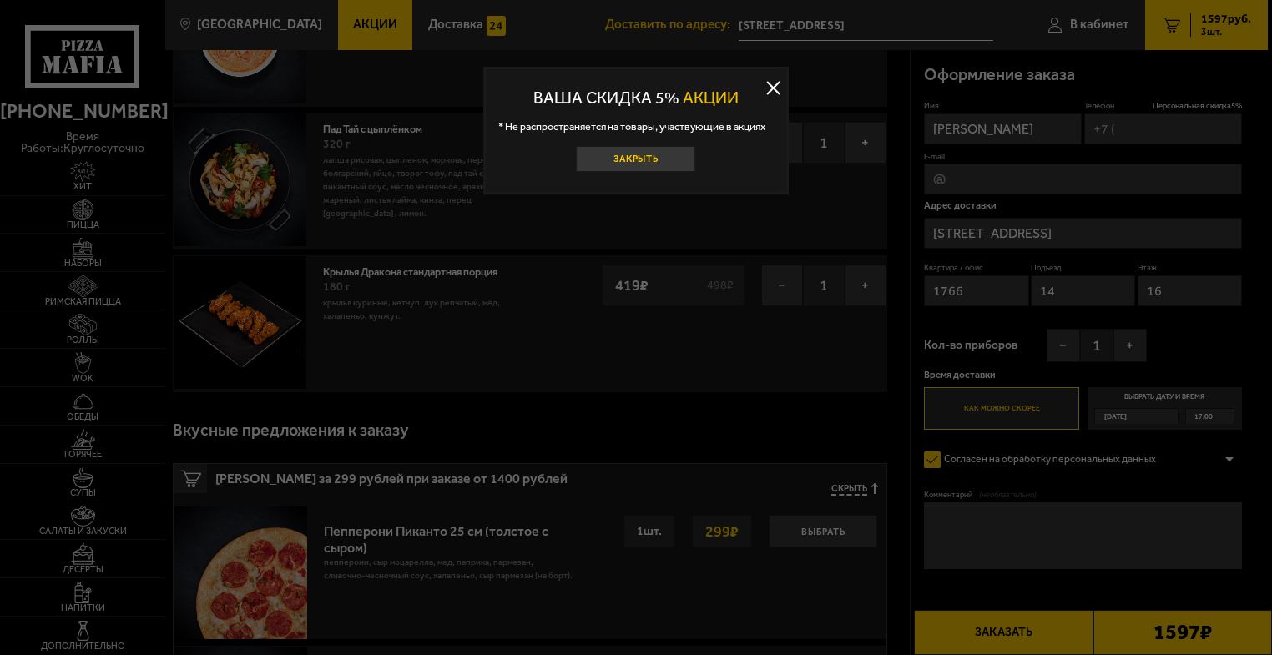
click at [676, 166] on button "Закрыть" at bounding box center [636, 159] width 119 height 27
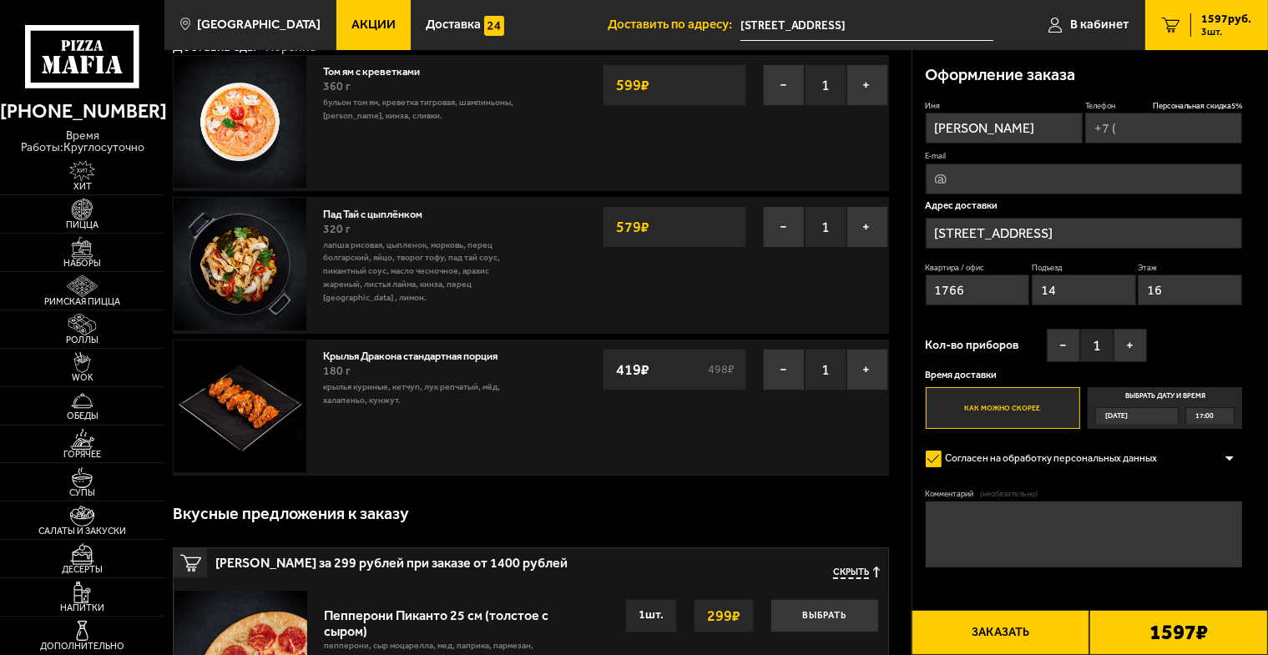
scroll to position [0, 0]
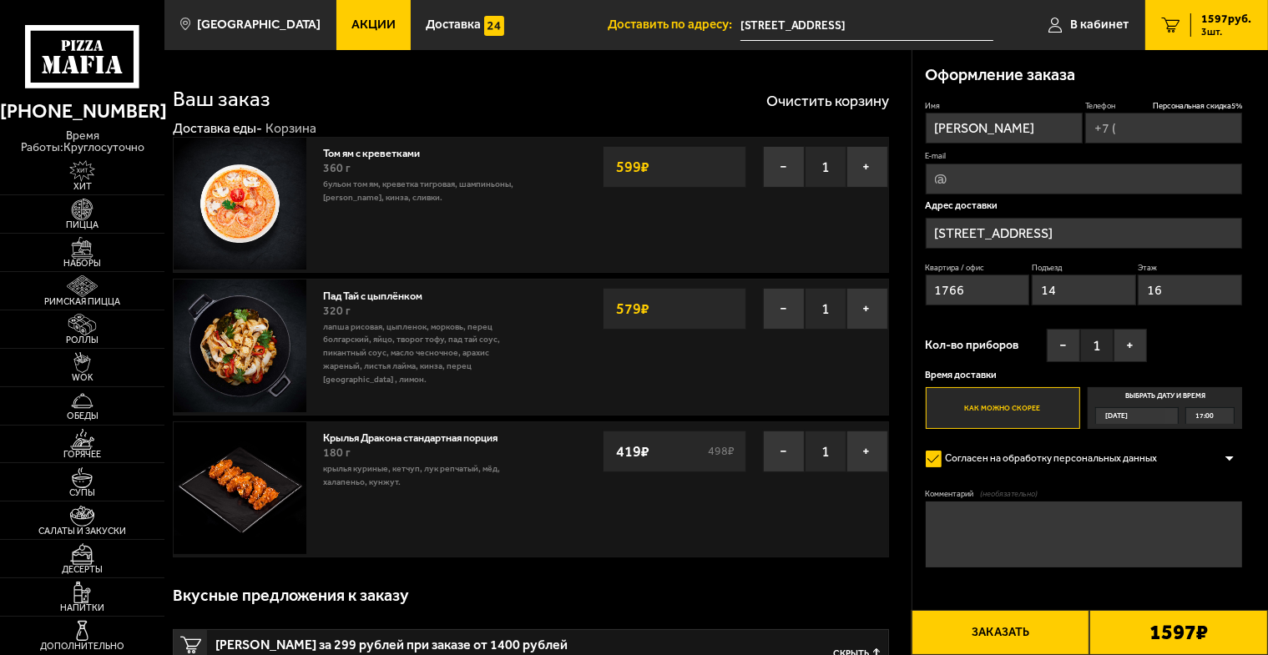
click at [594, 495] on div "Крылья Дракона стандартная порция 180 г крылья куриные, кетчуп, лук репчатый, м…" at bounding box center [530, 490] width 715 height 136
click at [284, 498] on img at bounding box center [240, 488] width 132 height 132
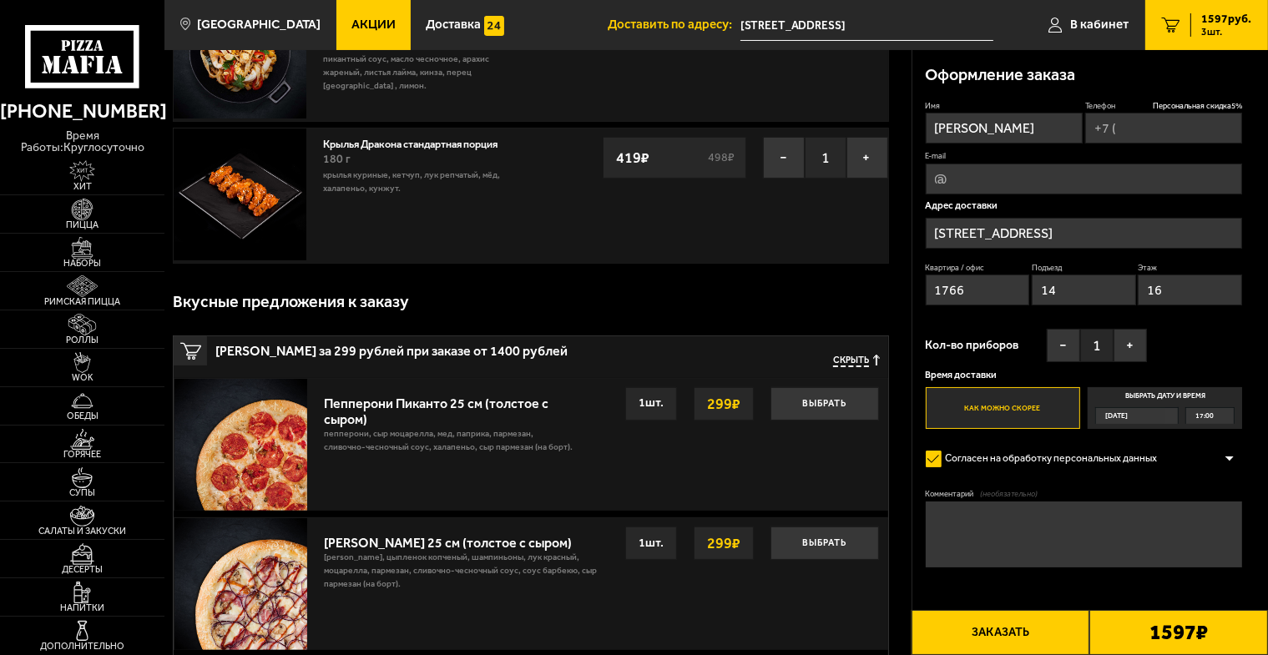
scroll to position [334, 0]
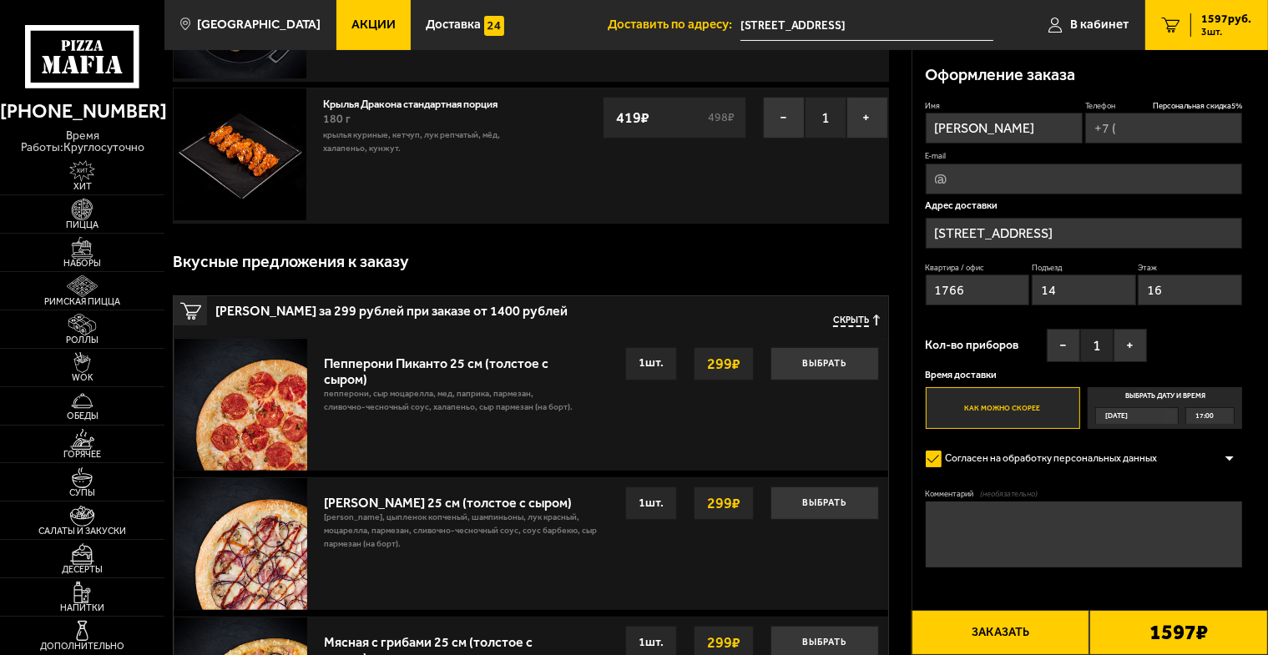
click at [1017, 628] on button "Заказать" at bounding box center [1001, 632] width 179 height 45
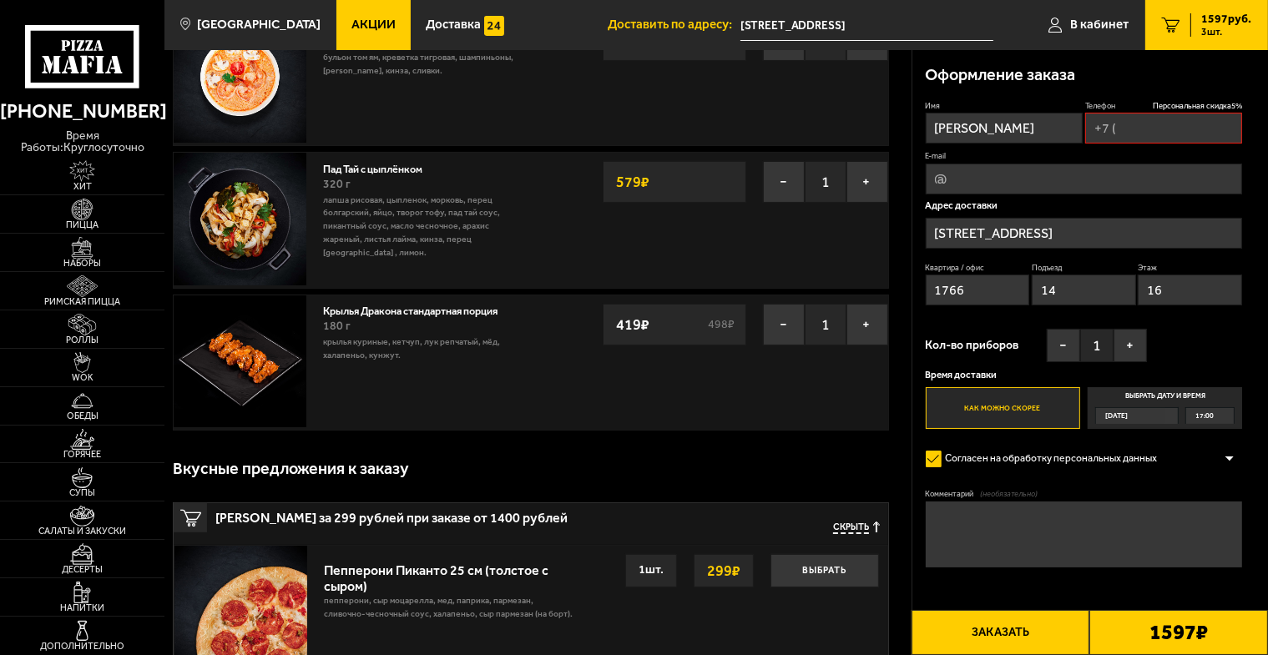
scroll to position [167, 0]
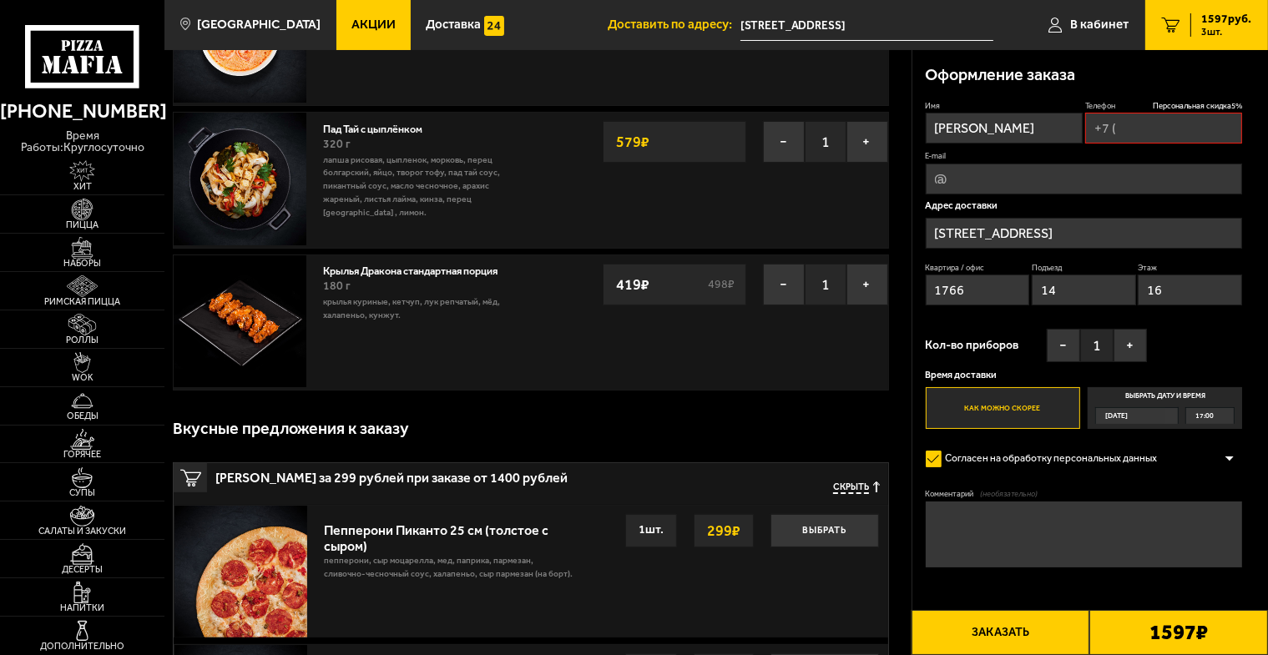
click at [1069, 630] on button "Заказать" at bounding box center [1001, 632] width 179 height 45
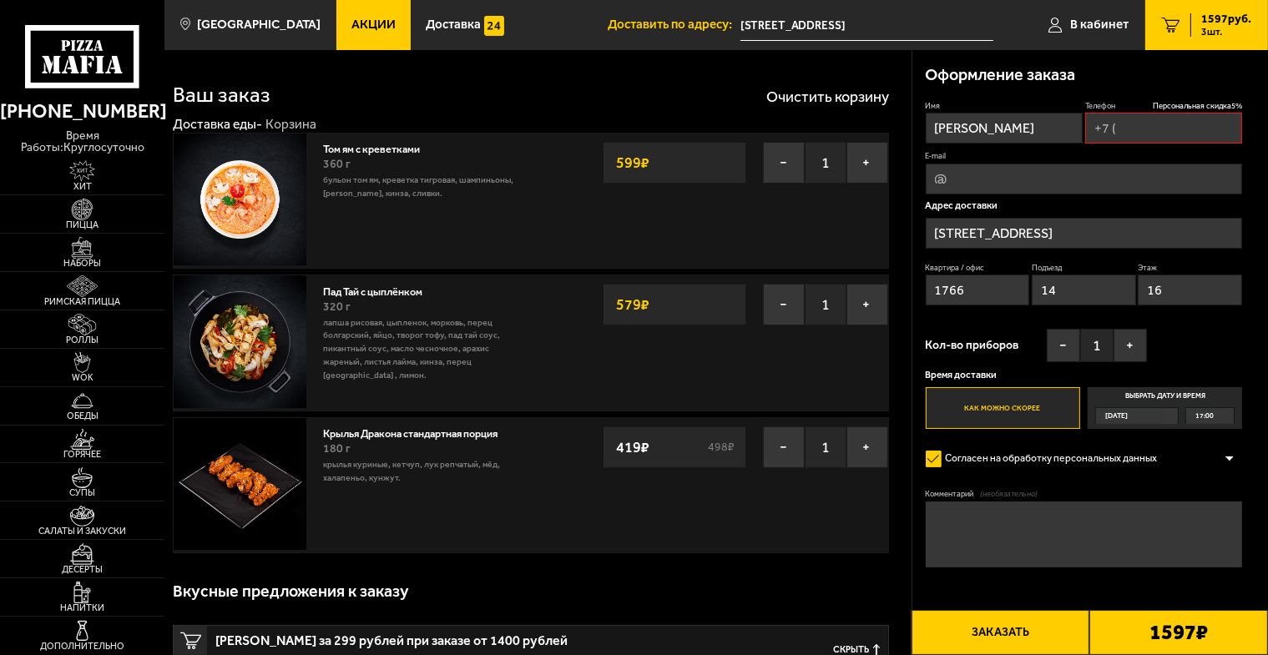
scroll to position [0, 0]
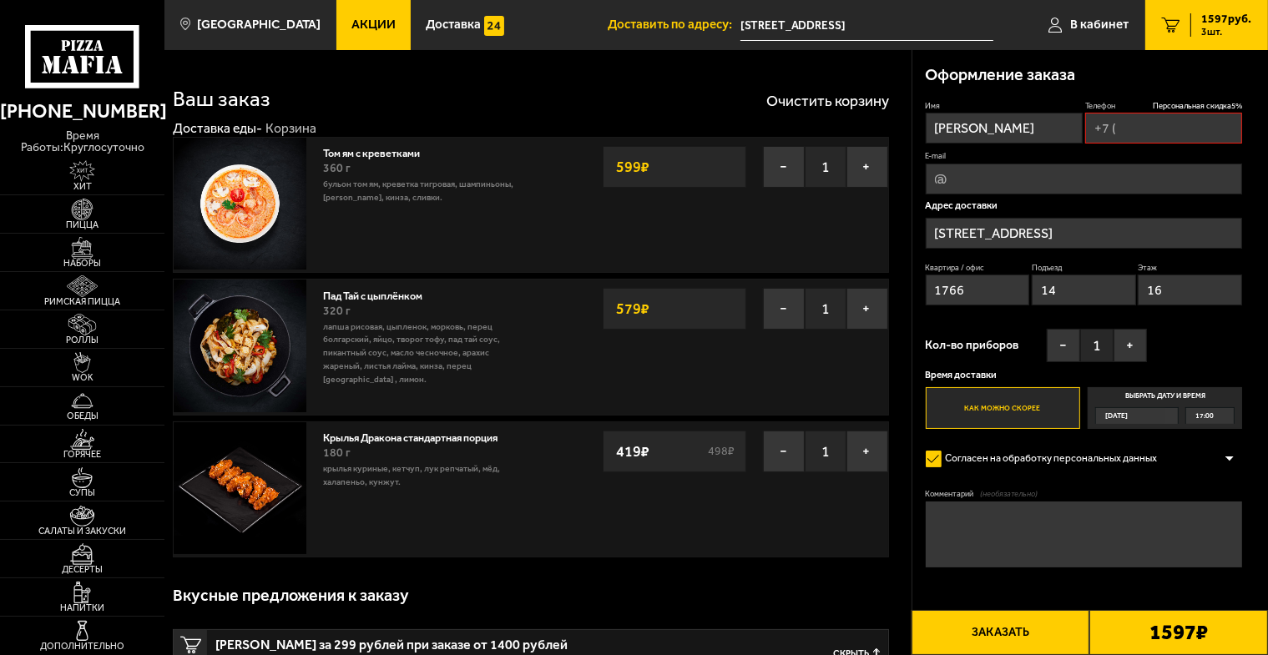
click at [1069, 630] on button "Заказать" at bounding box center [1001, 632] width 179 height 45
click at [1163, 641] on b "1597 ₽" at bounding box center [1178, 632] width 58 height 21
click at [1142, 350] on button "+" at bounding box center [1130, 345] width 33 height 33
click at [1223, 27] on span "3 шт." at bounding box center [1226, 32] width 50 height 10
click at [1230, 458] on div at bounding box center [1229, 458] width 25 height 13
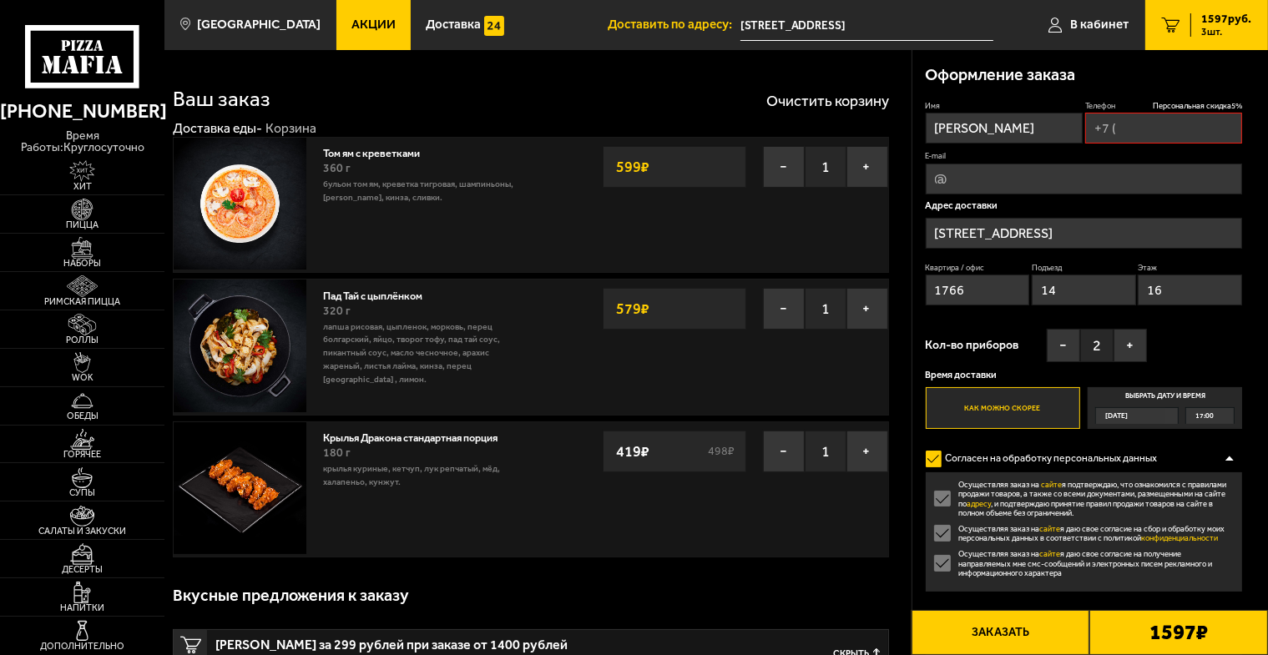
click at [1230, 458] on div at bounding box center [1229, 458] width 25 height 13
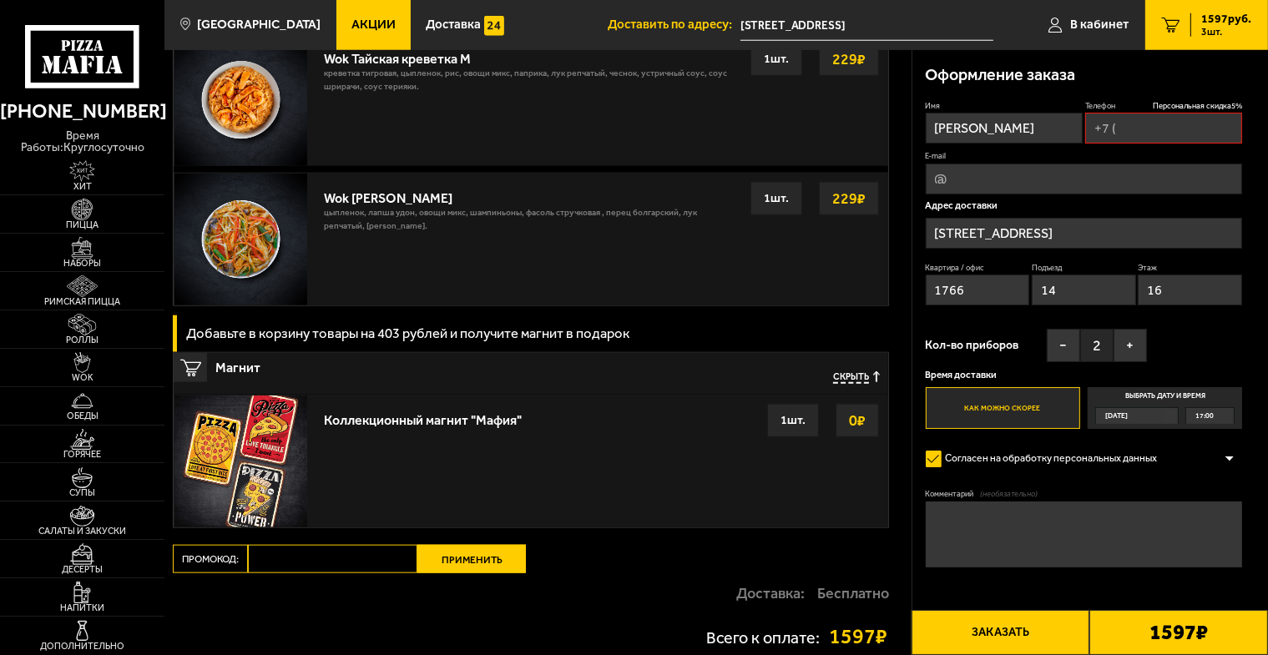
scroll to position [1753, 0]
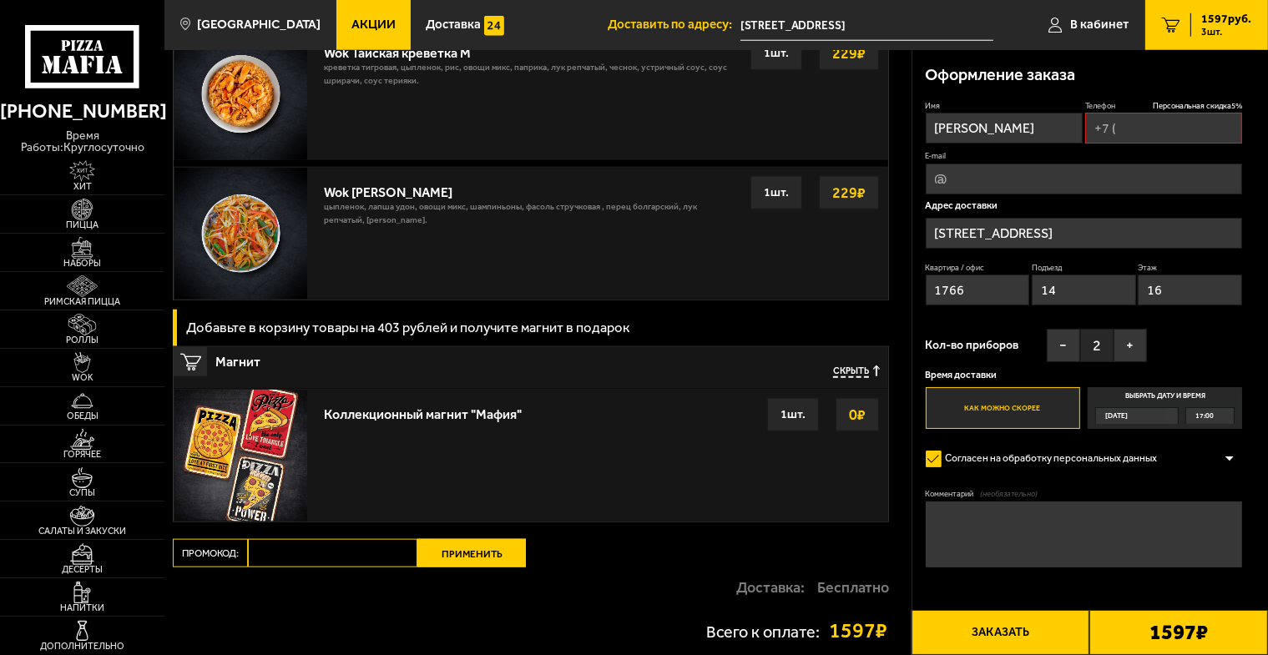
click at [795, 417] on div "1 шт." at bounding box center [793, 414] width 52 height 33
click at [326, 553] on input "Промокод:" at bounding box center [332, 553] width 169 height 28
click at [352, 555] on input "Промокод:" at bounding box center [332, 553] width 169 height 28
type input "week"
click at [1165, 126] on input "Телефон Персональная скидка 5 %" at bounding box center [1163, 128] width 157 height 31
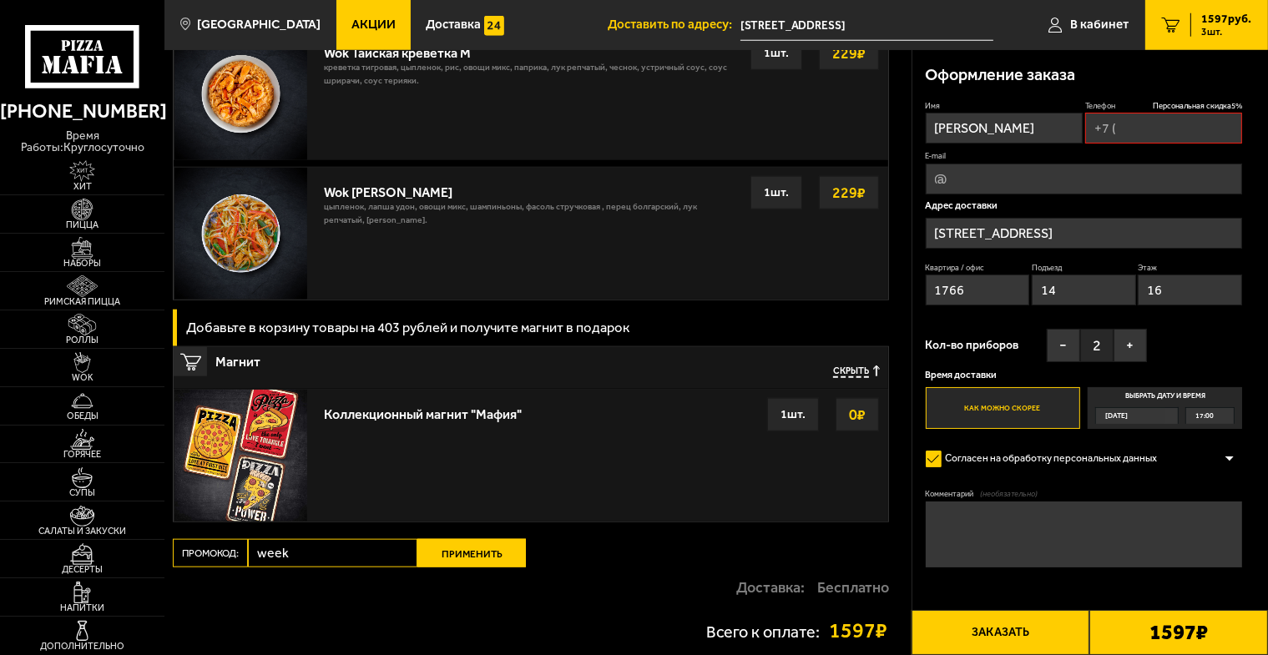
type input "+7 (968) 181-86-17"
click at [860, 422] on strong "0 ₽" at bounding box center [857, 415] width 25 height 32
click at [223, 442] on img at bounding box center [240, 456] width 132 height 132
click at [434, 408] on div "Коллекционный магнит "Мафия"" at bounding box center [423, 410] width 198 height 24
click at [861, 368] on span "Скрыть" at bounding box center [851, 372] width 36 height 13
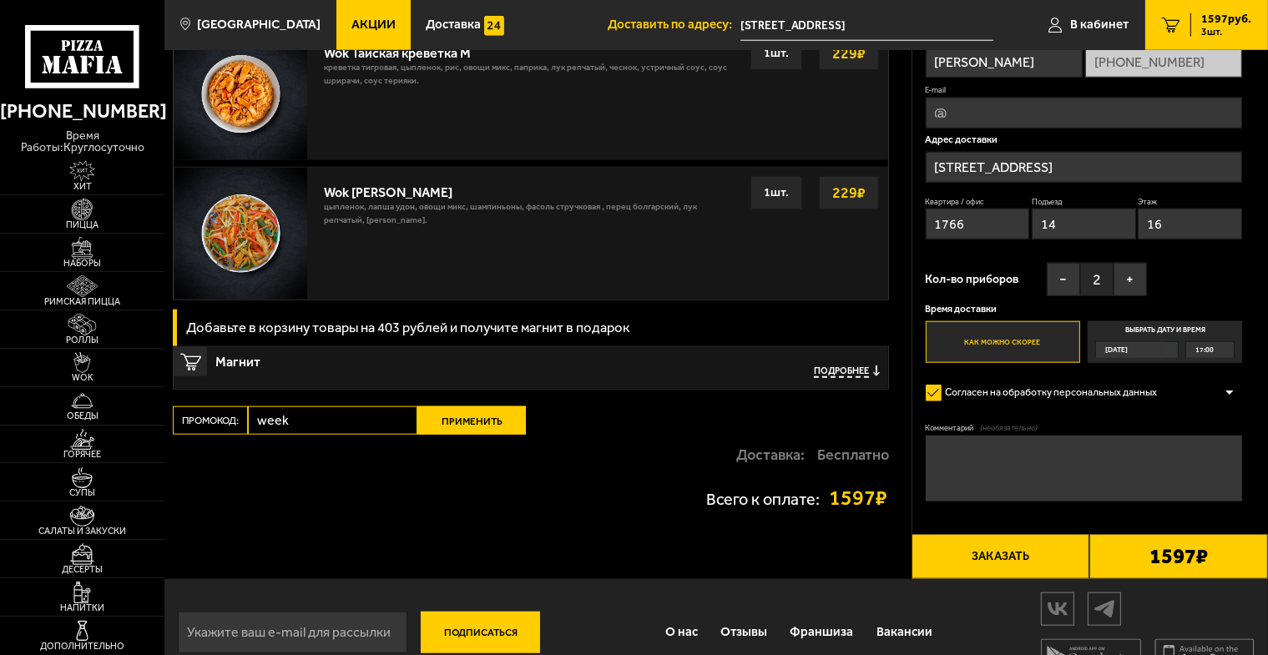
click at [861, 368] on span "Подробнее" at bounding box center [841, 372] width 55 height 13
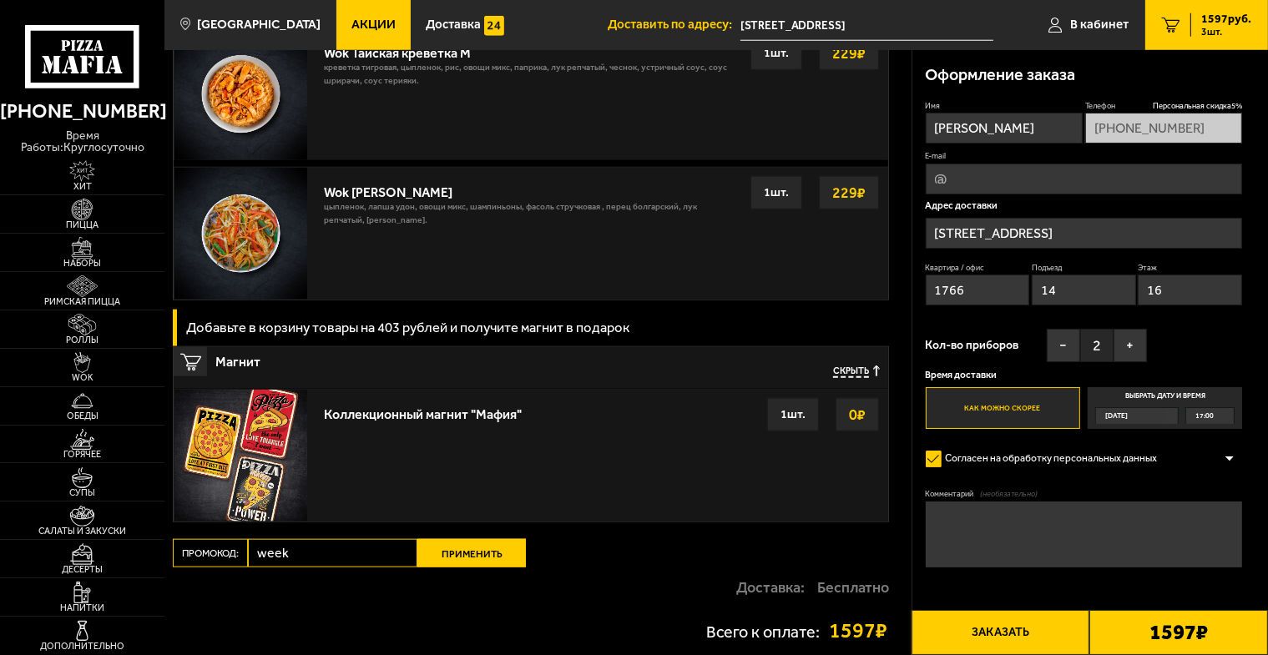
click at [796, 417] on div "1 шт." at bounding box center [793, 414] width 52 height 33
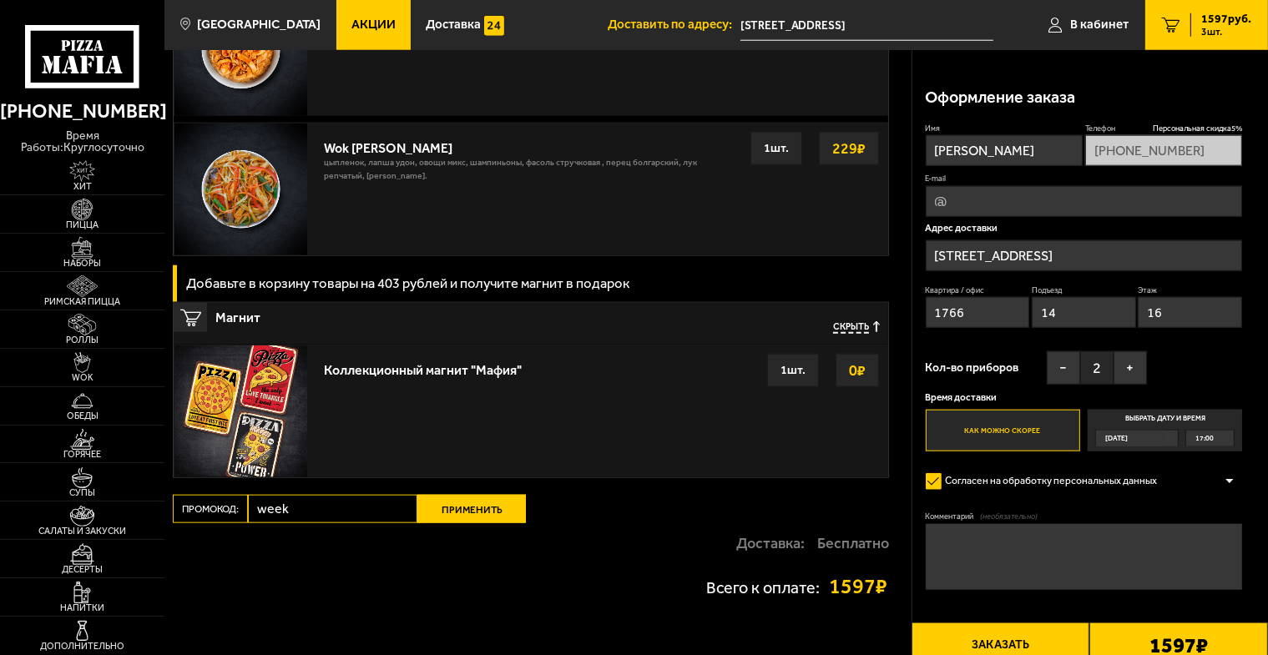
scroll to position [1836, 0]
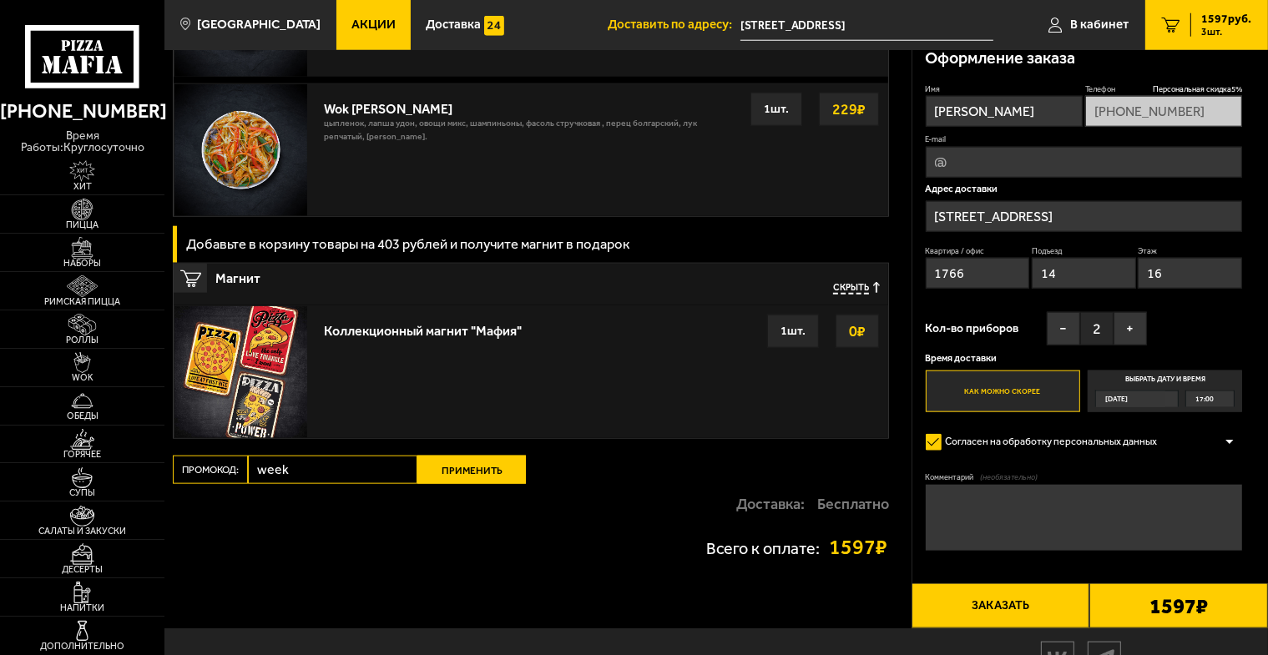
click at [499, 476] on button "Применить" at bounding box center [471, 470] width 109 height 28
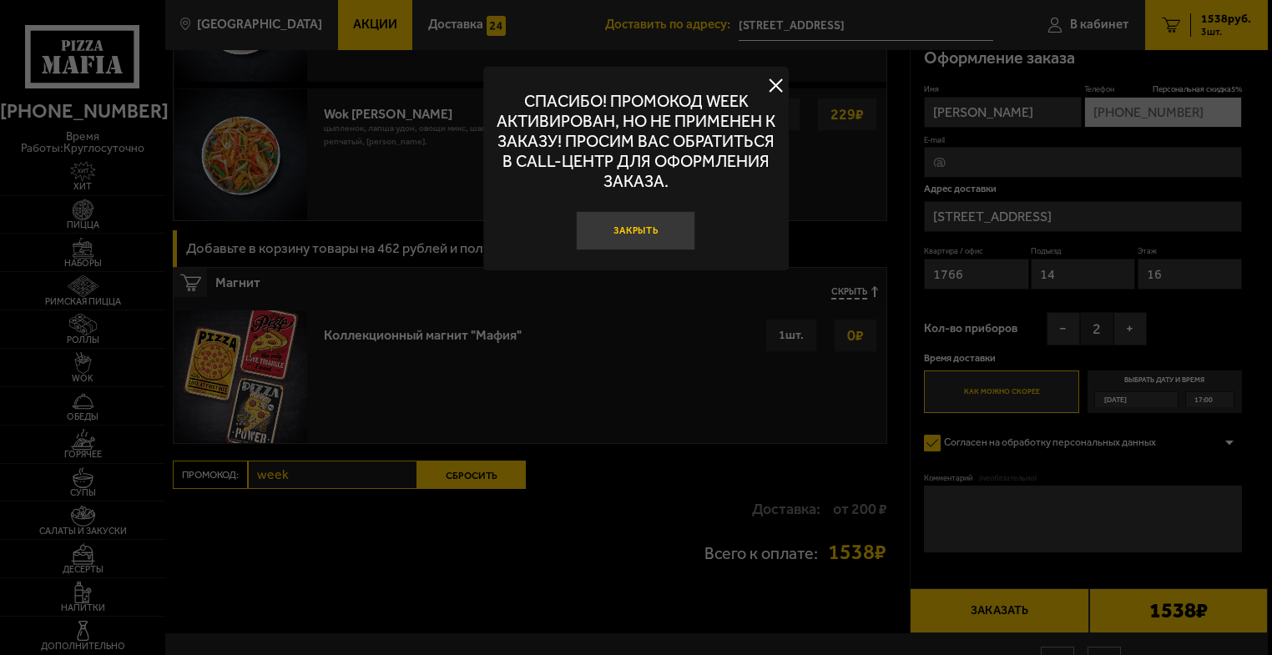
click at [654, 233] on button "Закрыть" at bounding box center [636, 231] width 119 height 40
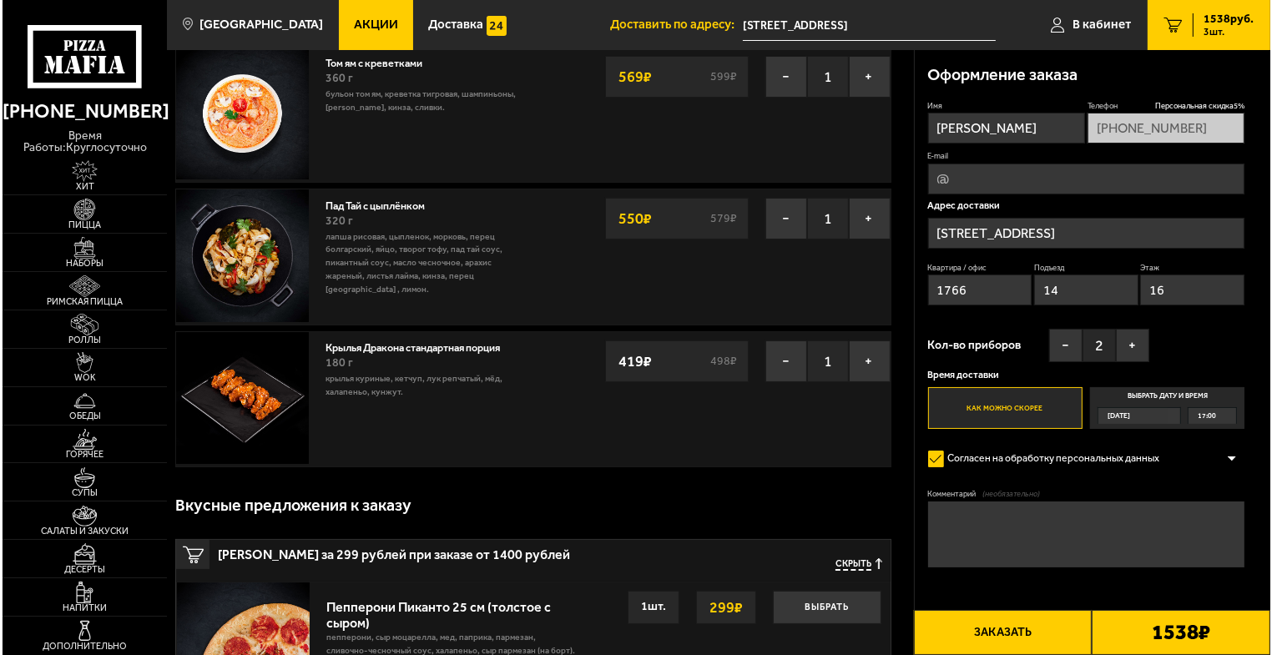
scroll to position [83, 0]
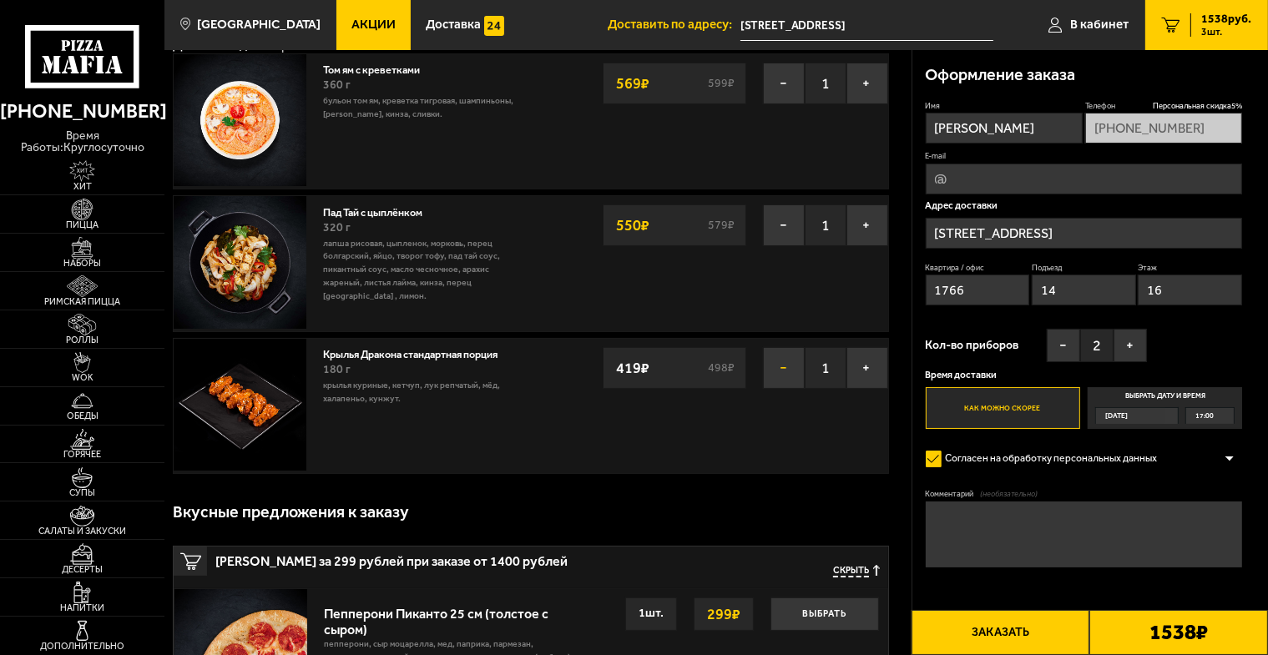
click at [781, 366] on button "−" at bounding box center [784, 368] width 42 height 42
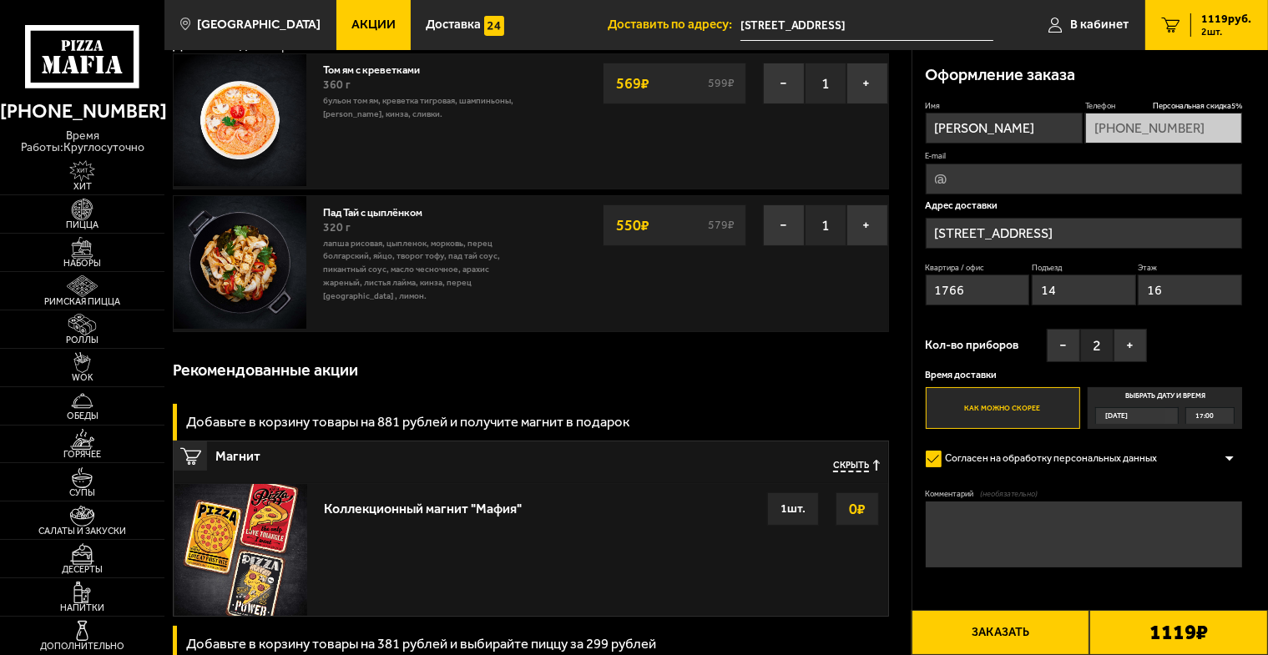
click at [1021, 634] on button "Заказать" at bounding box center [1001, 632] width 179 height 45
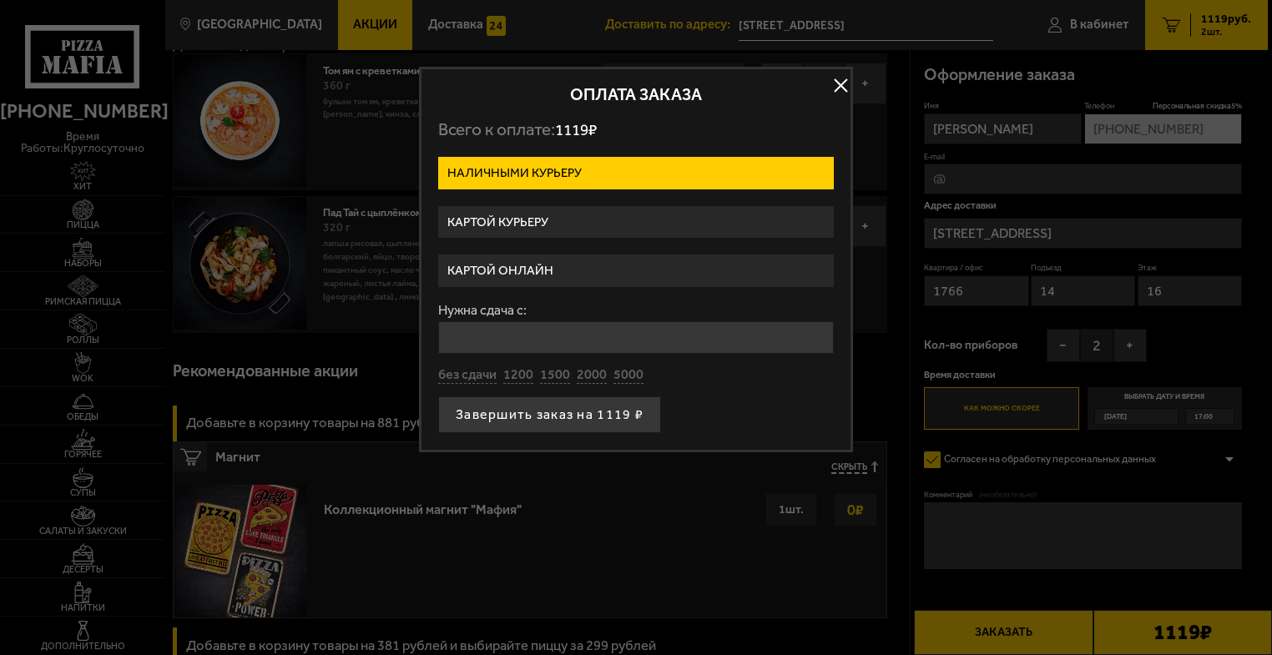
click at [601, 271] on label "Картой онлайн" at bounding box center [636, 271] width 396 height 33
click at [0, 0] on input "Картой онлайн" at bounding box center [0, 0] width 0 height 0
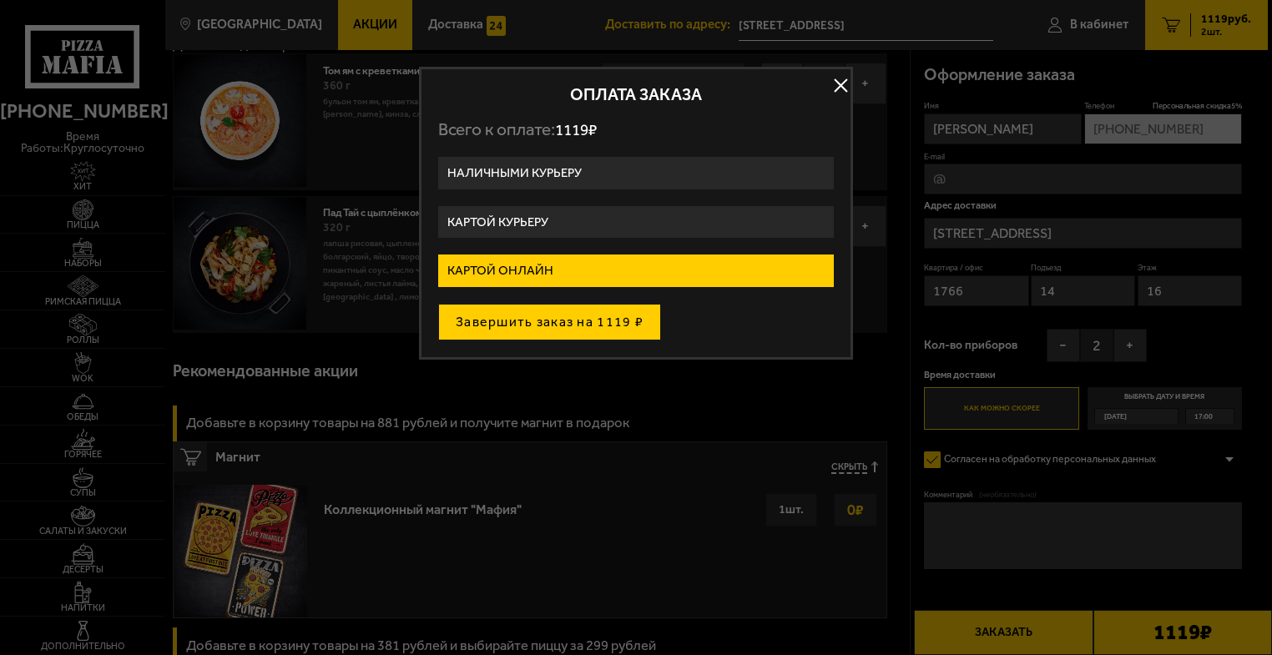
click at [531, 321] on button "Завершить заказ на 1119 ₽" at bounding box center [549, 322] width 223 height 37
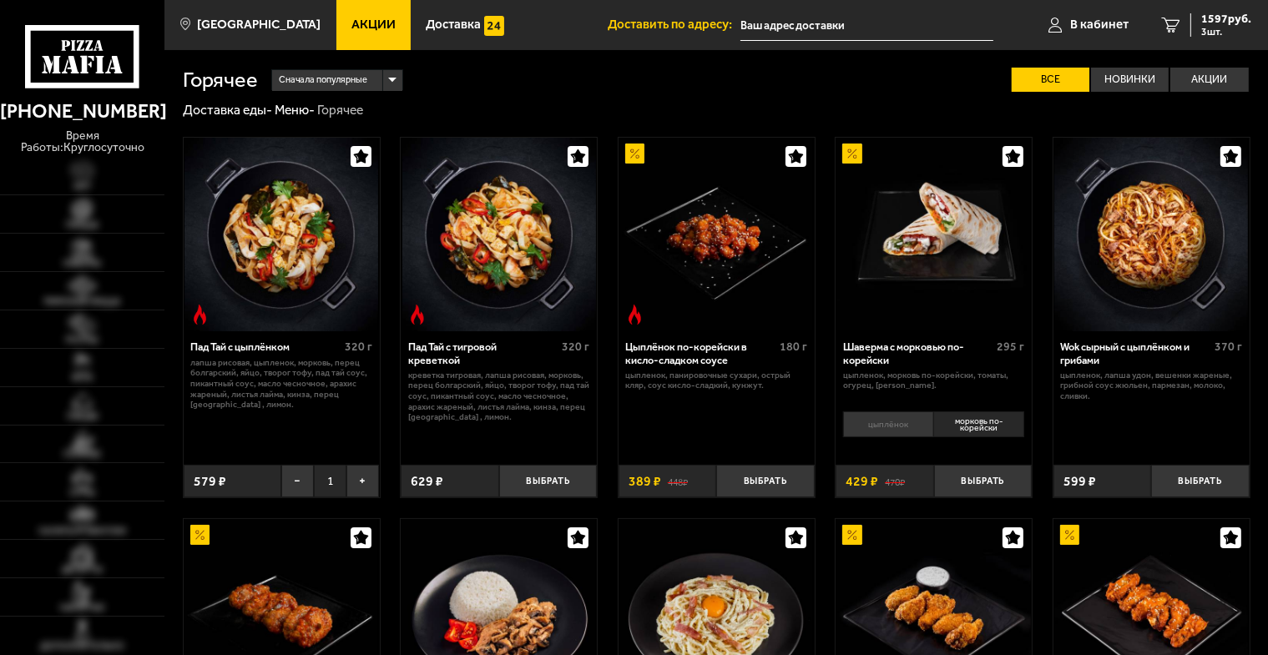
type input "[STREET_ADDRESS]"
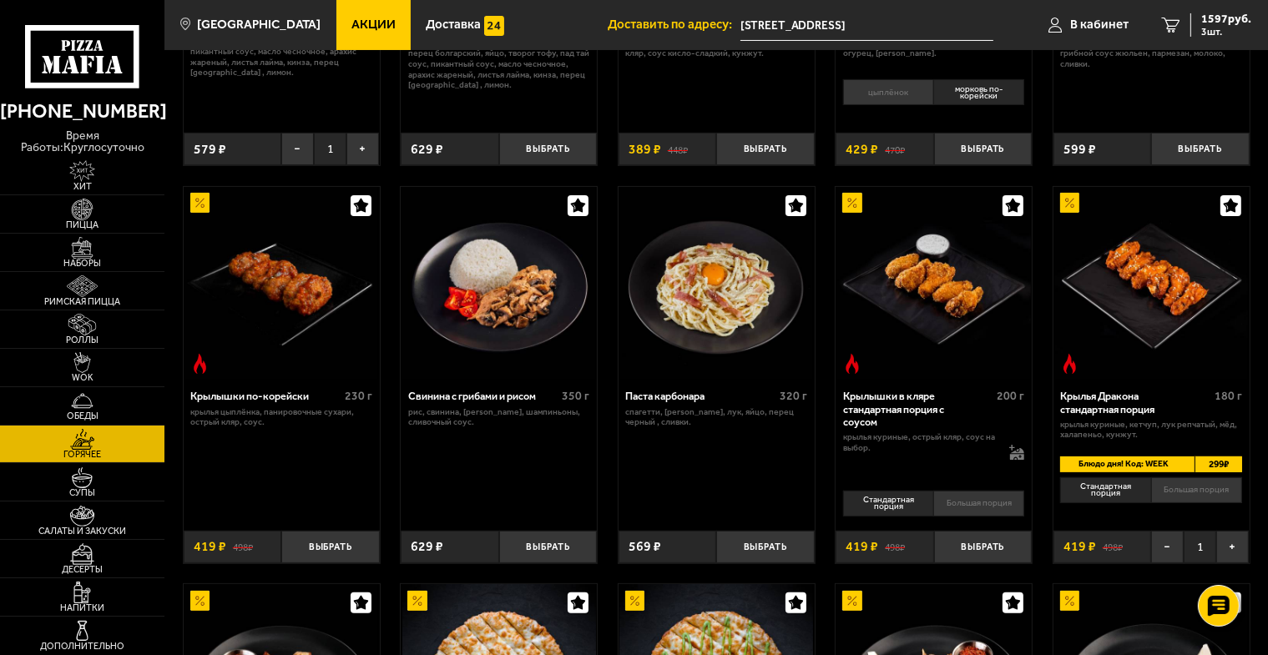
scroll to position [334, 0]
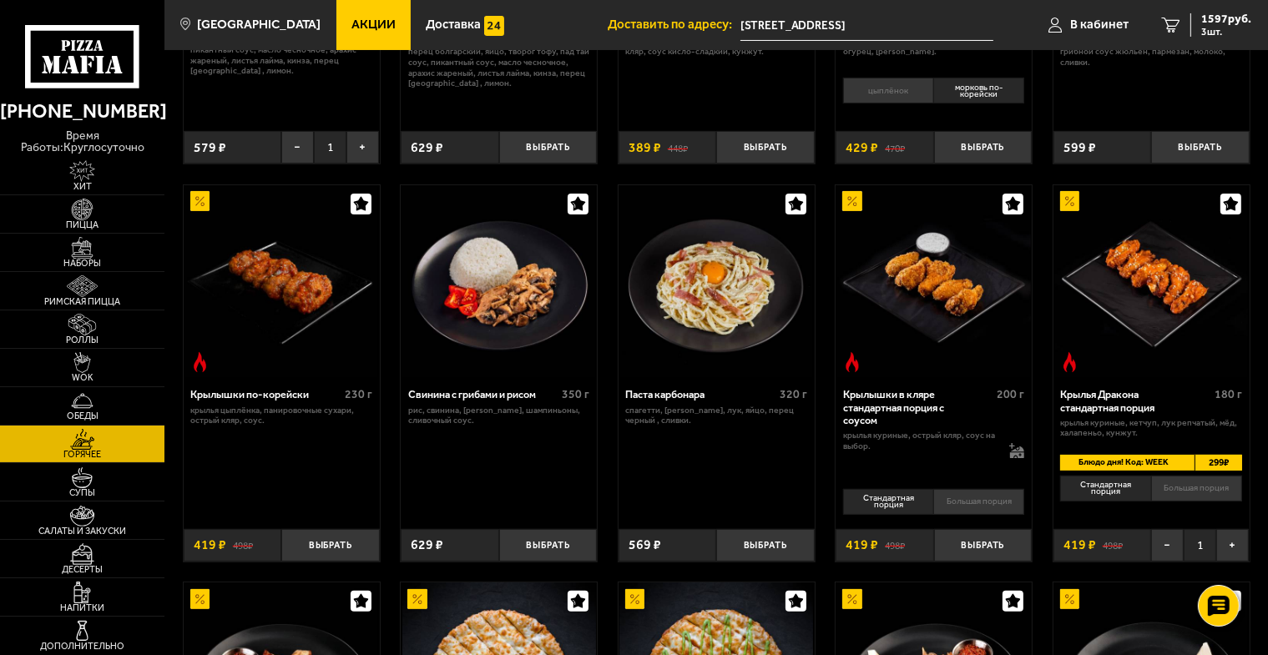
click at [1181, 463] on span "Блюдо дня! Код: WEEK" at bounding box center [1121, 463] width 122 height 17
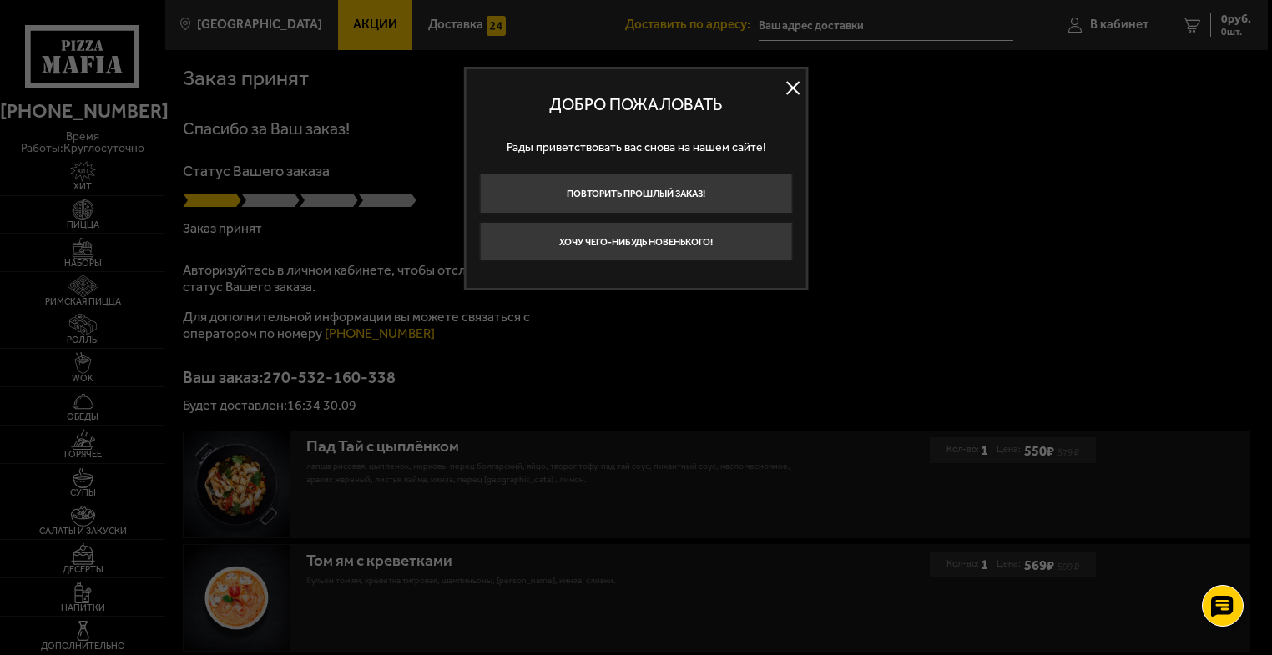
click at [795, 85] on button at bounding box center [793, 88] width 25 height 25
